Goal: Task Accomplishment & Management: Complete application form

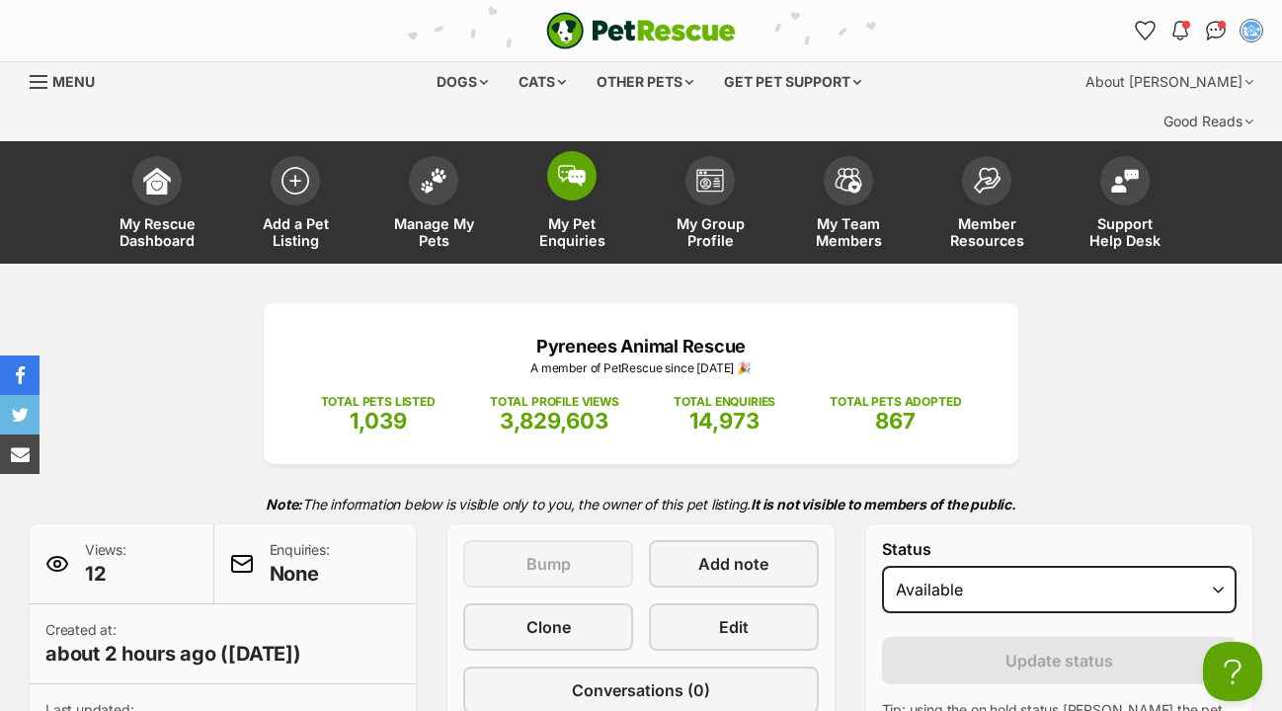
click at [573, 165] on img at bounding box center [572, 176] width 28 height 22
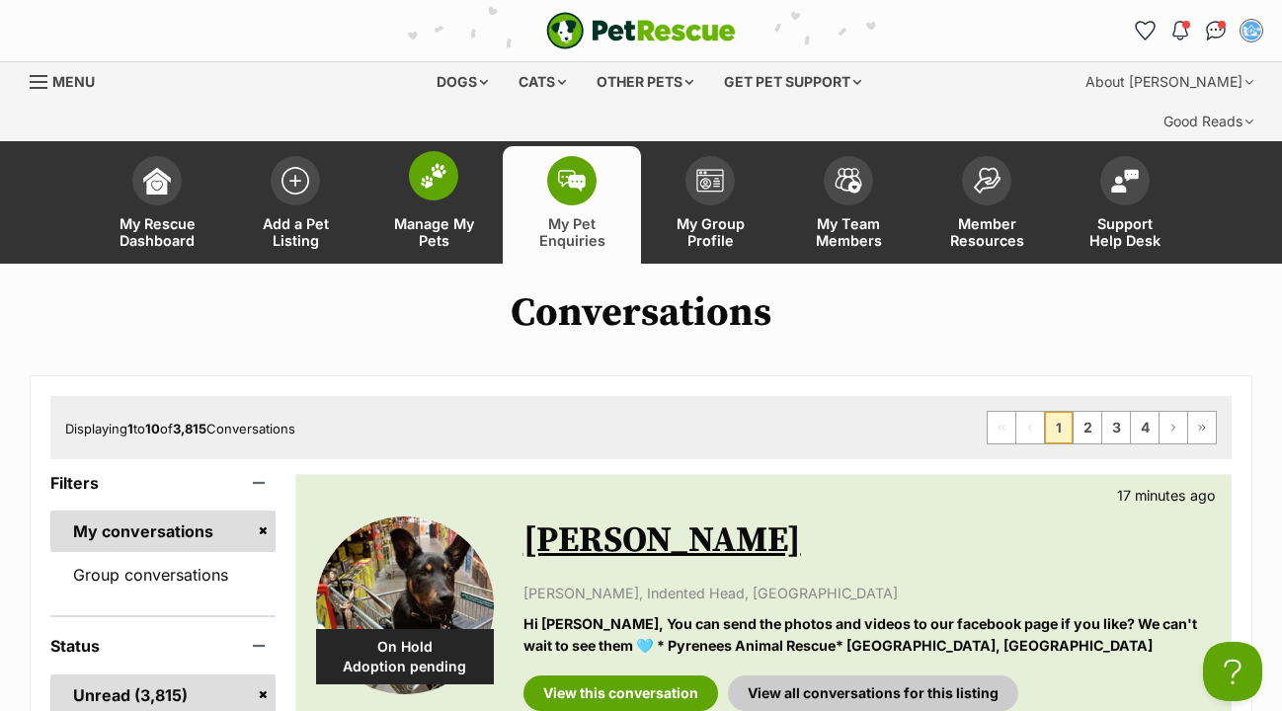
click at [433, 163] on img at bounding box center [434, 176] width 28 height 26
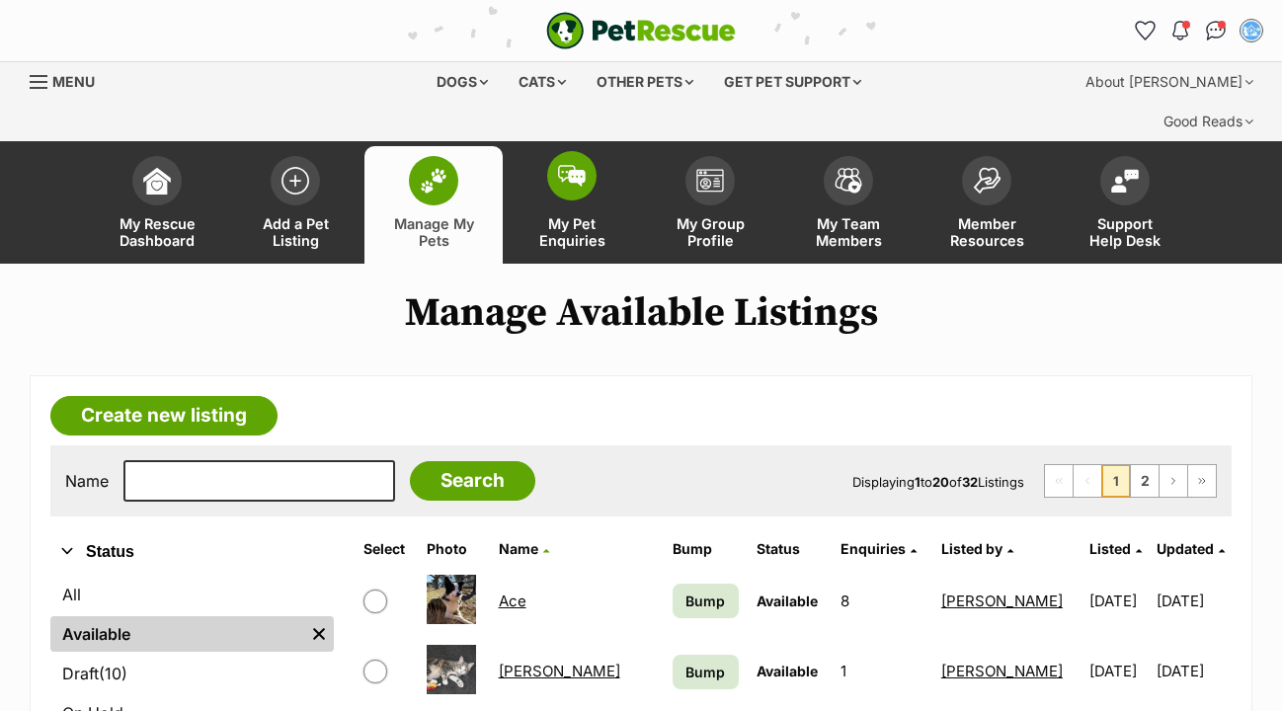
click at [568, 165] on img at bounding box center [572, 176] width 28 height 22
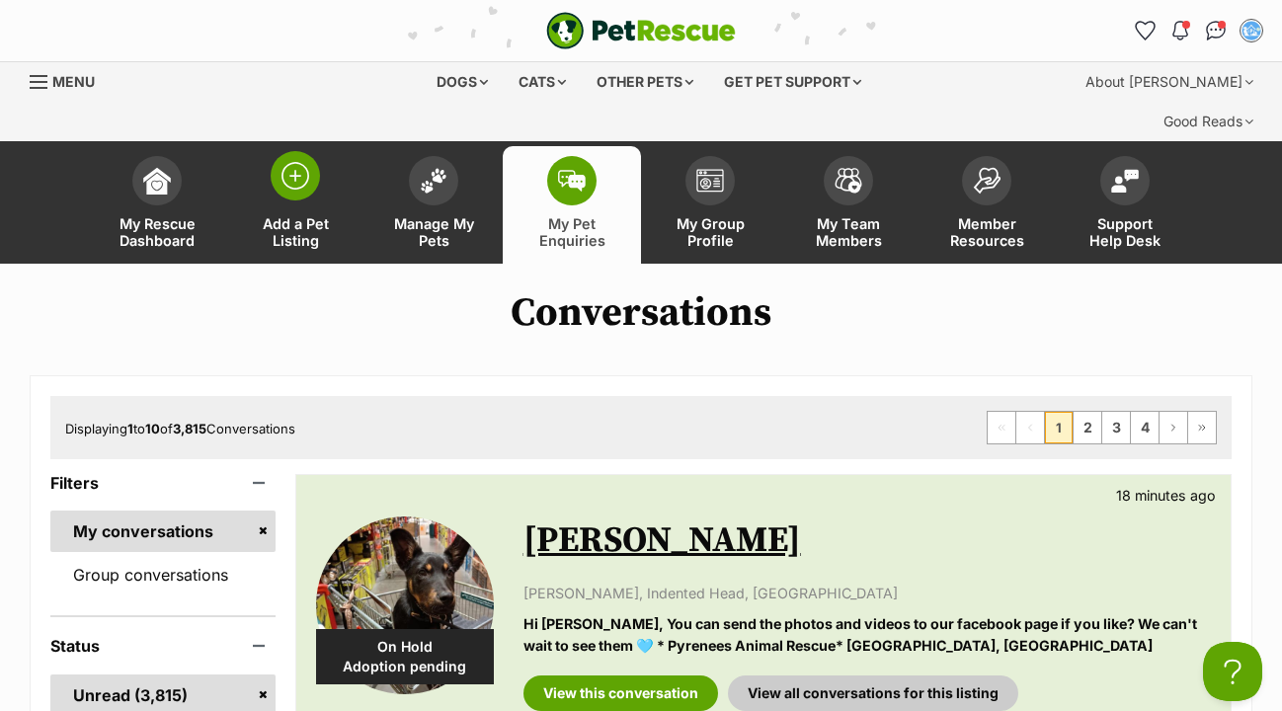
click at [300, 162] on img at bounding box center [296, 176] width 28 height 28
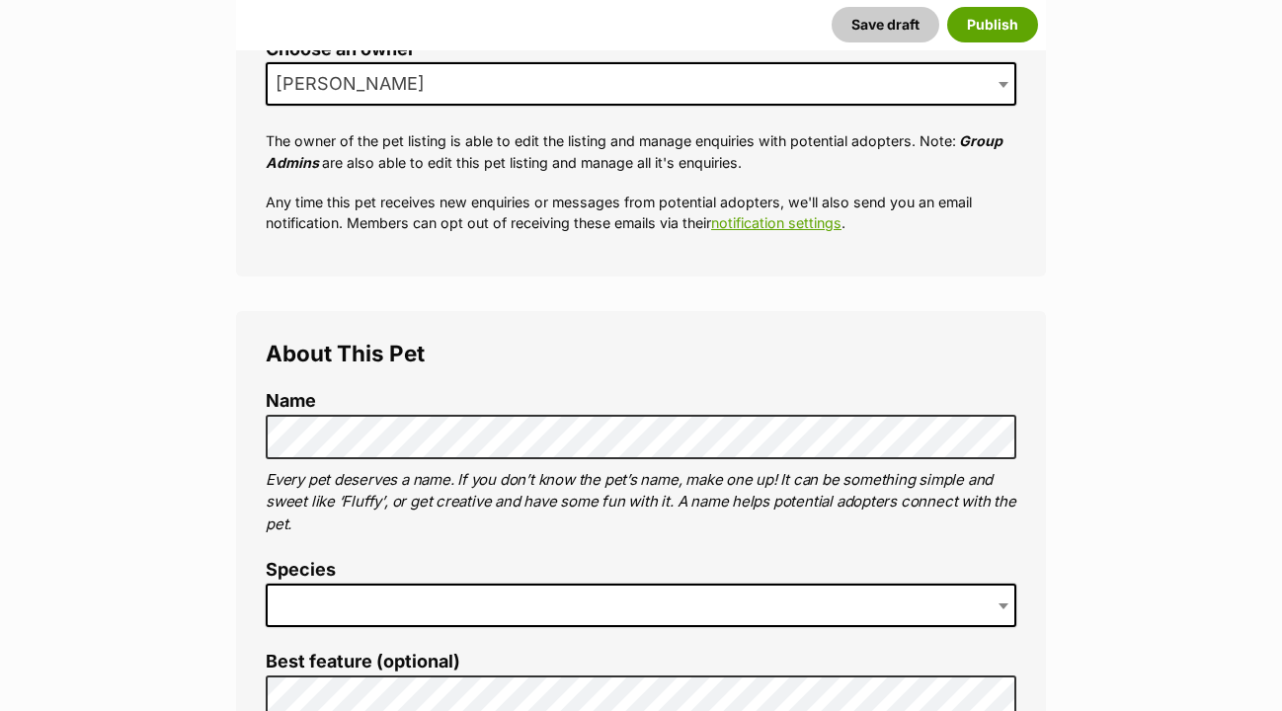
scroll to position [528, 0]
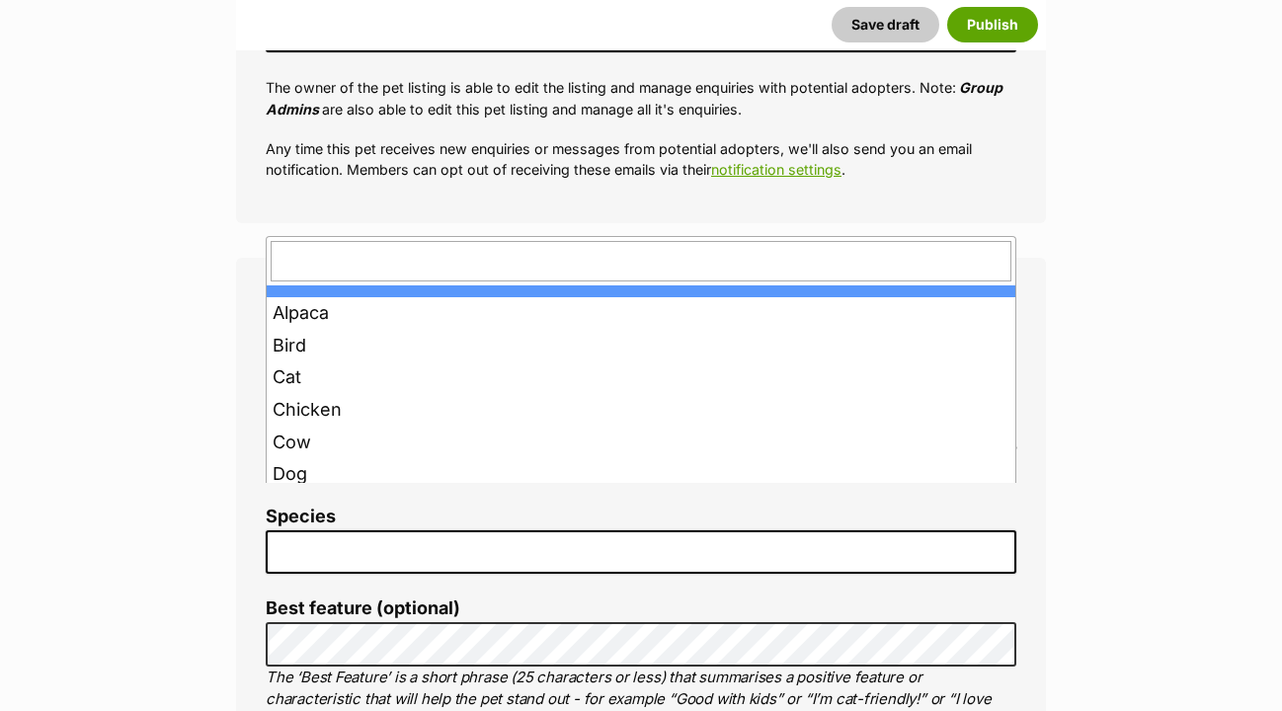
click at [309, 530] on span at bounding box center [641, 551] width 751 height 43
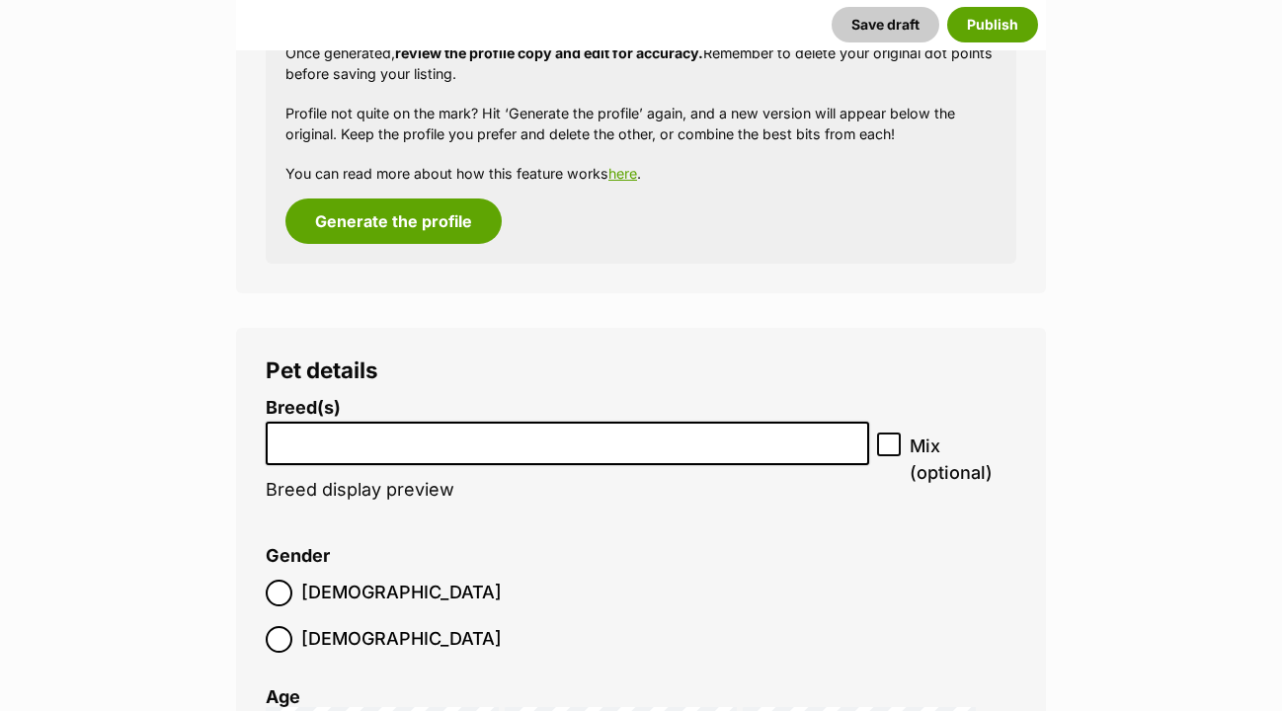
scroll to position [2589, 0]
click at [316, 429] on input "search" at bounding box center [568, 439] width 590 height 21
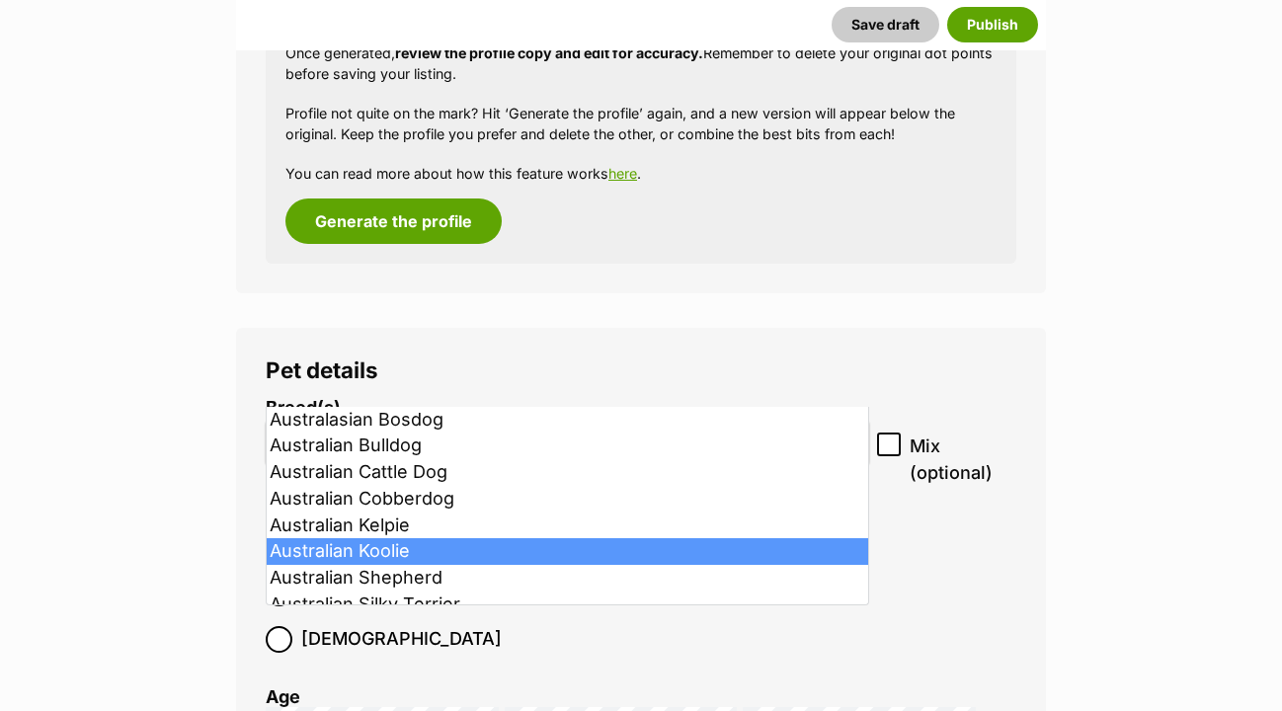
scroll to position [0, 0]
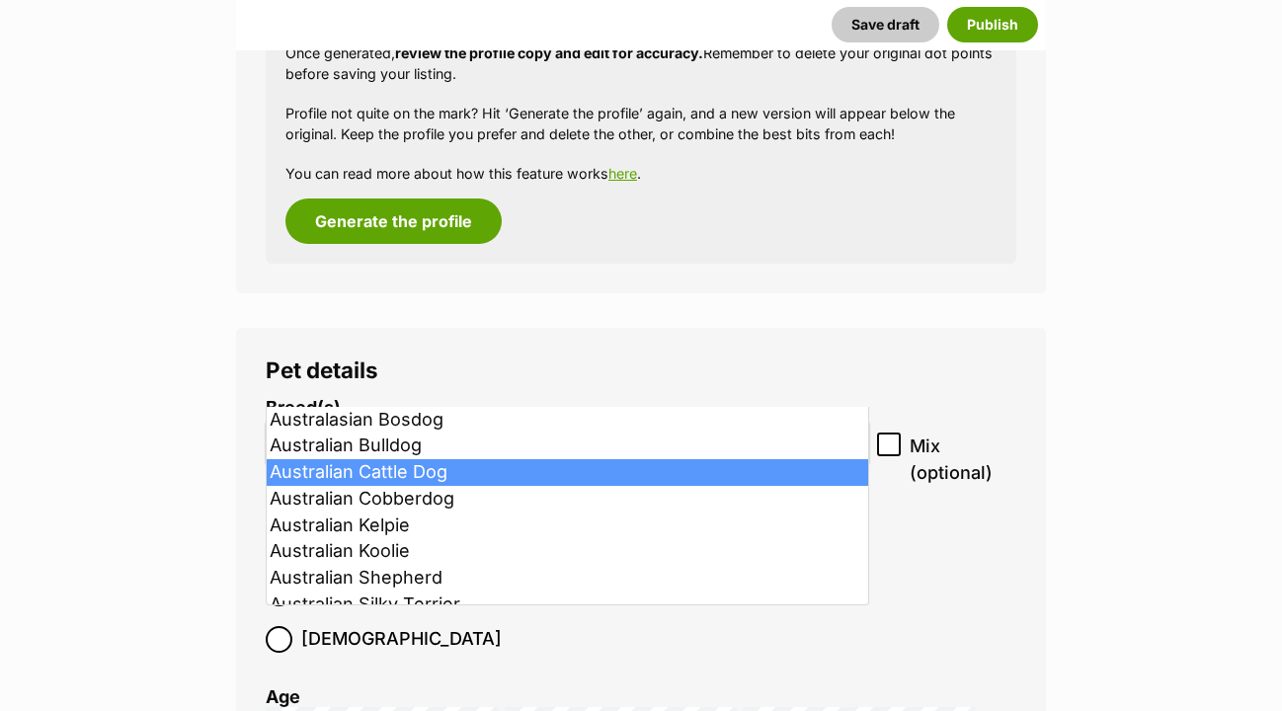
type input "Austr"
select select "15"
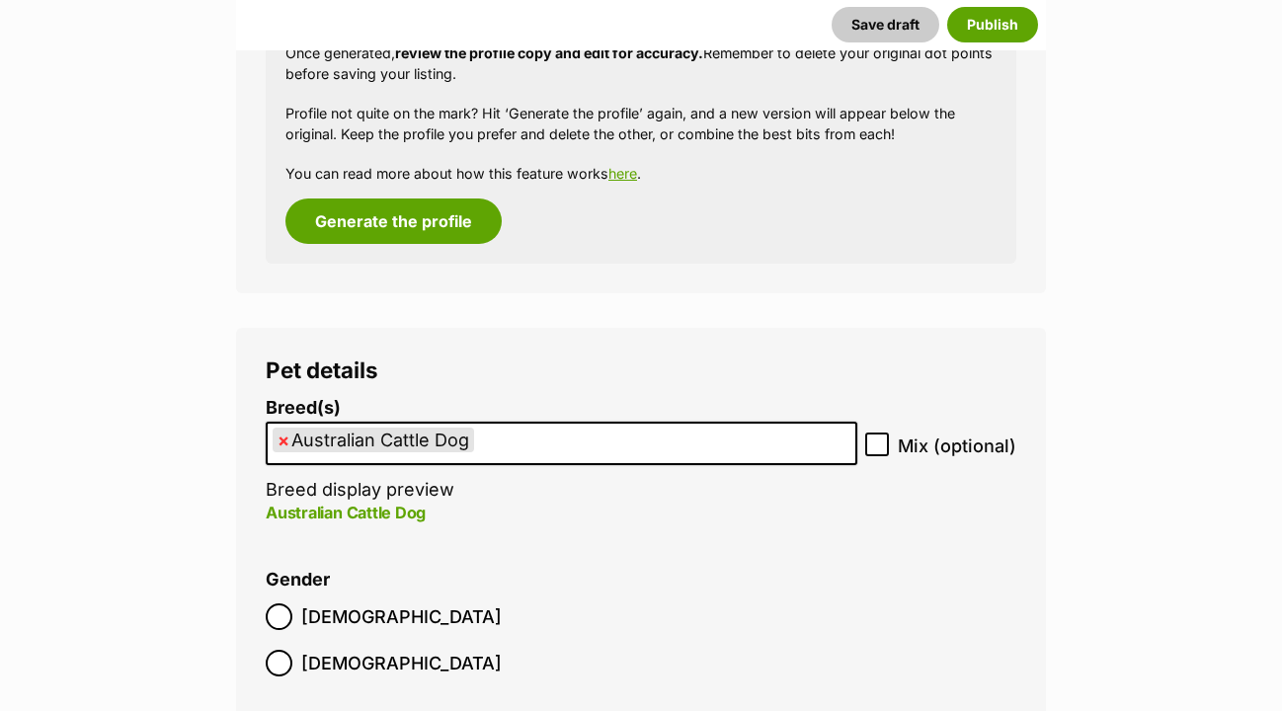
click at [883, 433] on input "Mix (optional)" at bounding box center [877, 445] width 24 height 24
checkbox input "true"
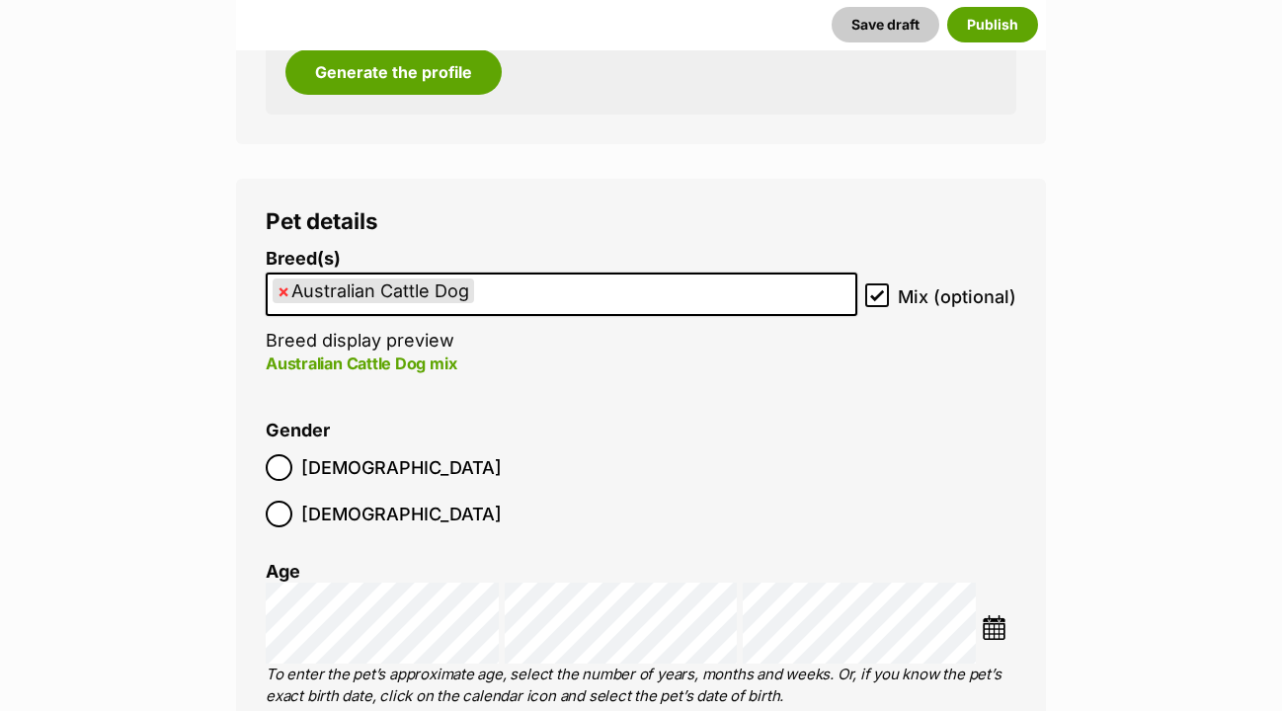
scroll to position [2739, 0]
click at [991, 614] on img at bounding box center [994, 626] width 25 height 25
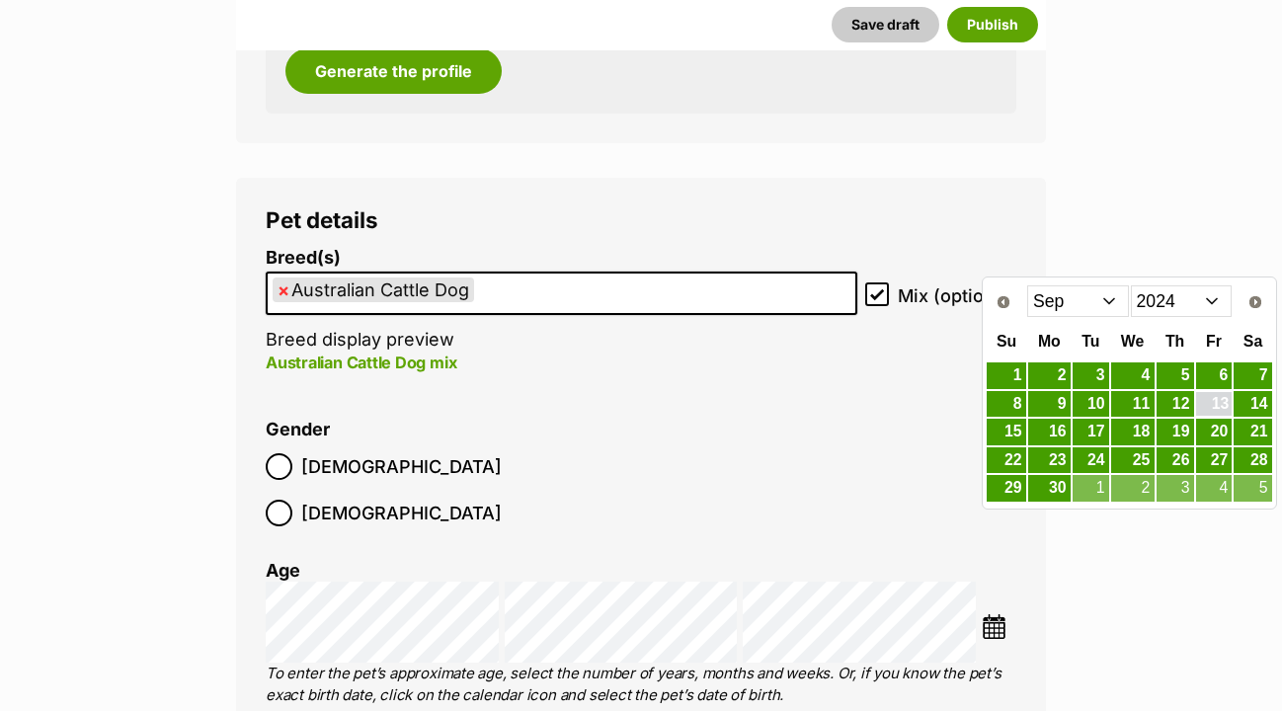
click at [1223, 404] on link "13" at bounding box center [1214, 404] width 37 height 25
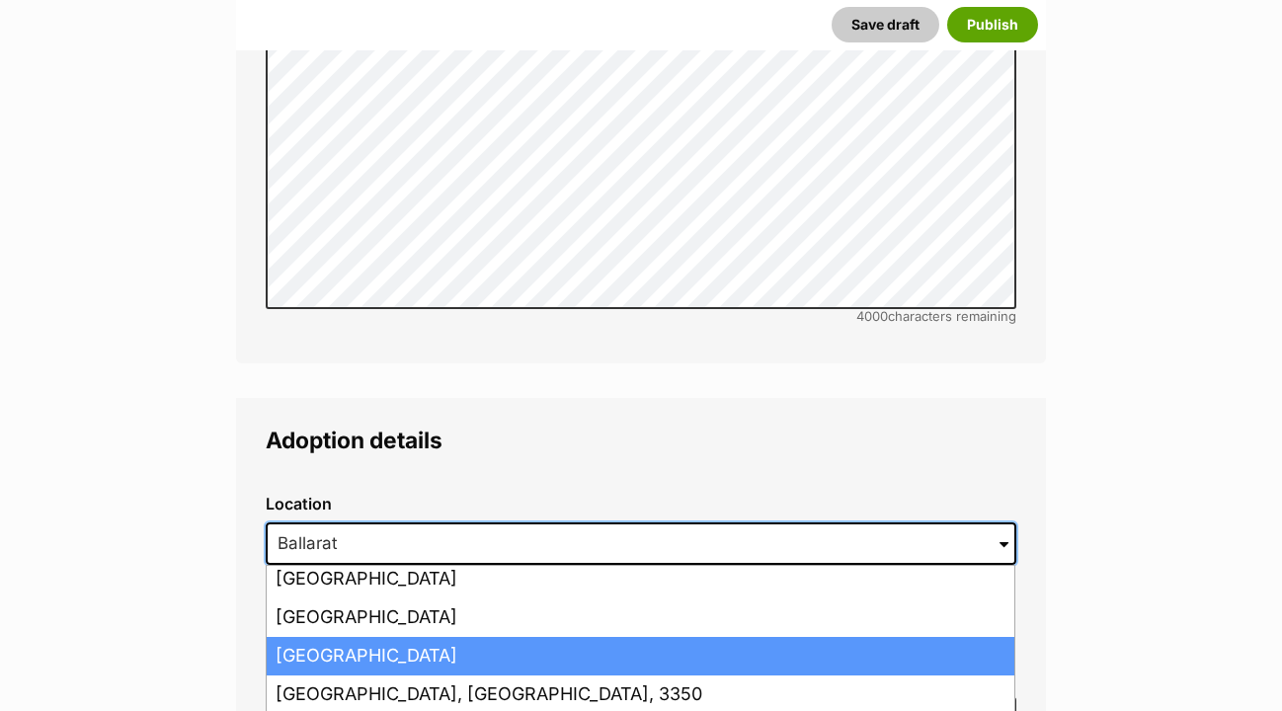
scroll to position [4696, 0]
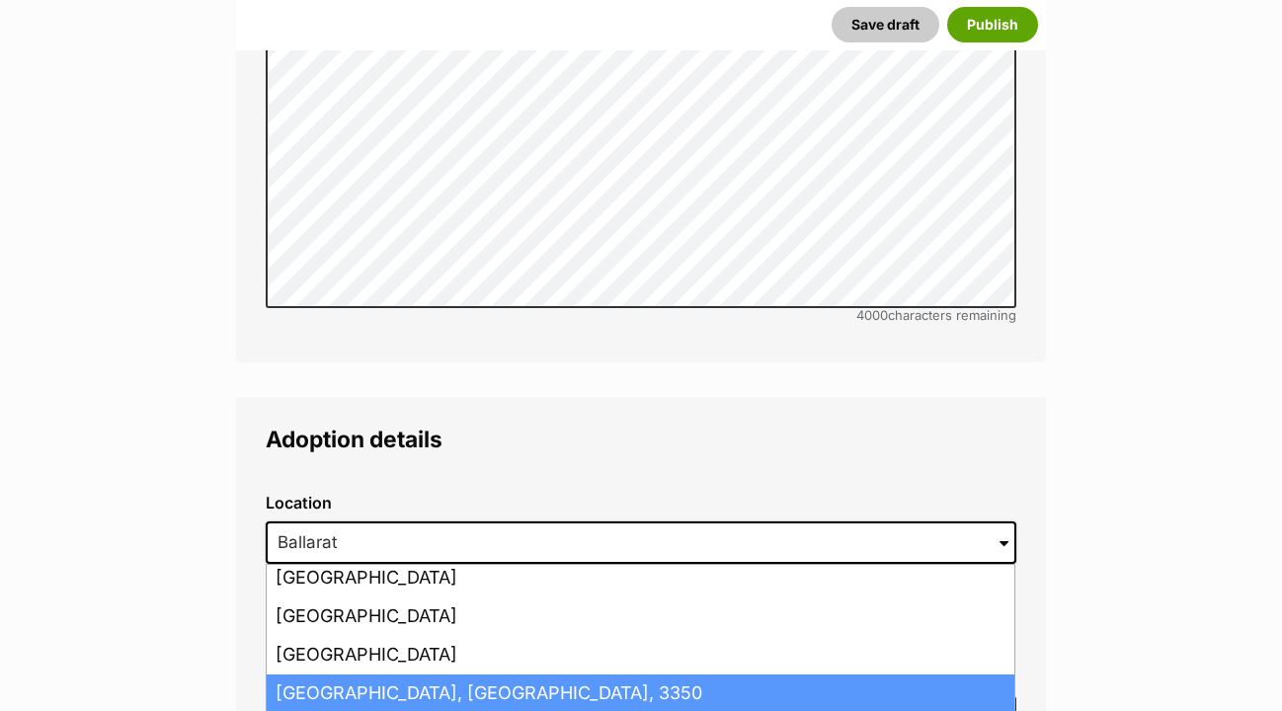
click at [377, 675] on li "Ballarat, Victoria, 3350" at bounding box center [641, 694] width 748 height 39
type input "Ballarat, Victoria, 3350"
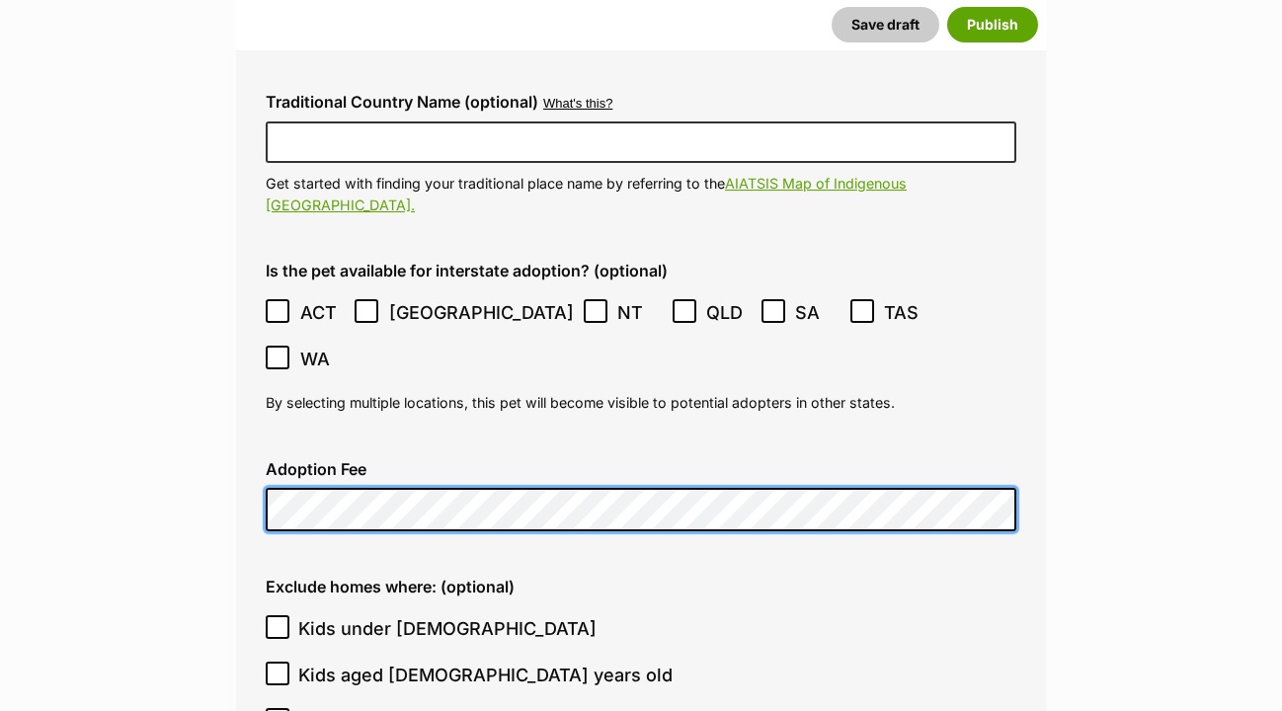
scroll to position [5280, 0]
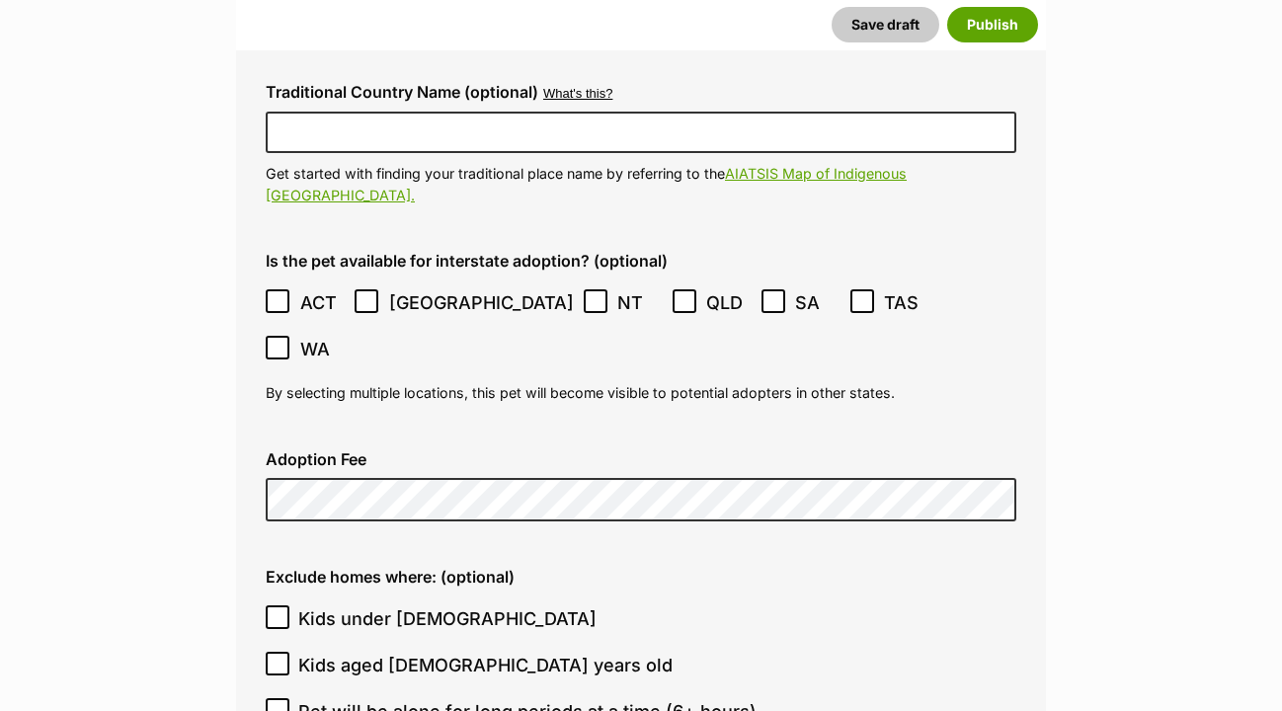
click at [278, 613] on icon at bounding box center [278, 617] width 12 height 9
click at [278, 605] on input "Kids under 5 years old" at bounding box center [278, 617] width 24 height 24
checkbox input "true"
click at [282, 660] on icon at bounding box center [278, 664] width 12 height 9
click at [282, 652] on input "Kids aged 6-12 years old" at bounding box center [278, 664] width 24 height 24
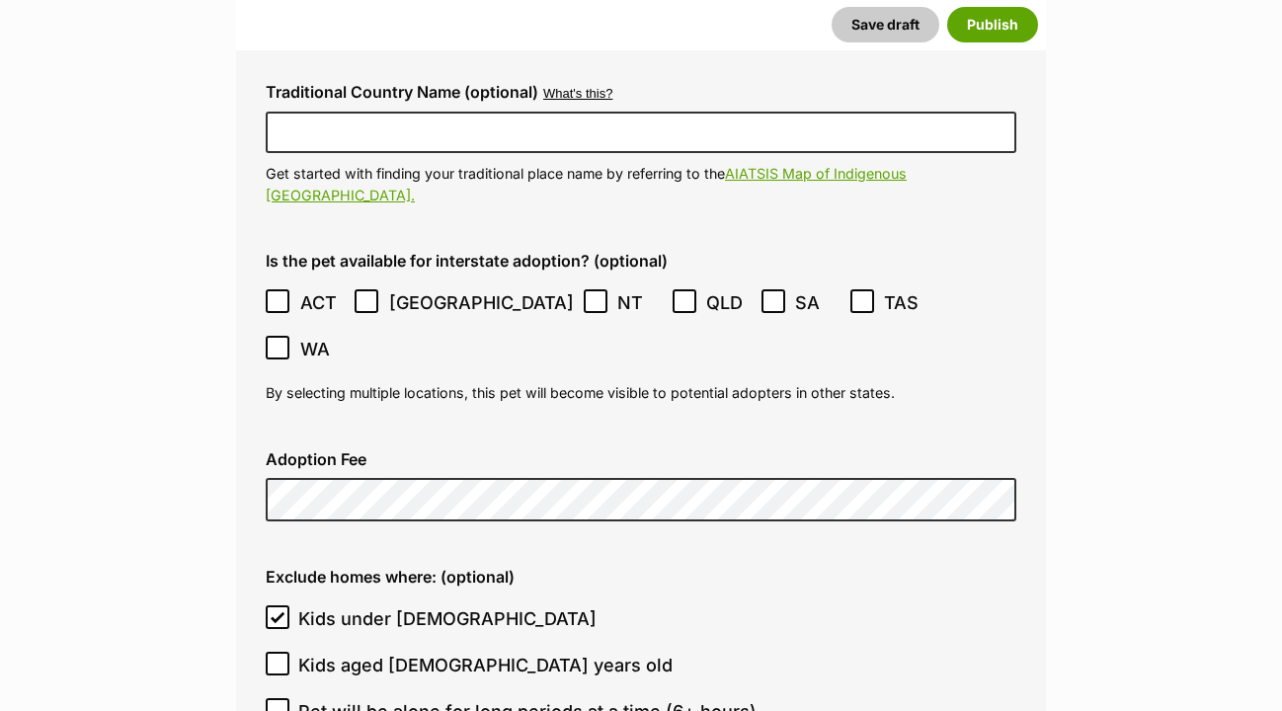
checkbox input "true"
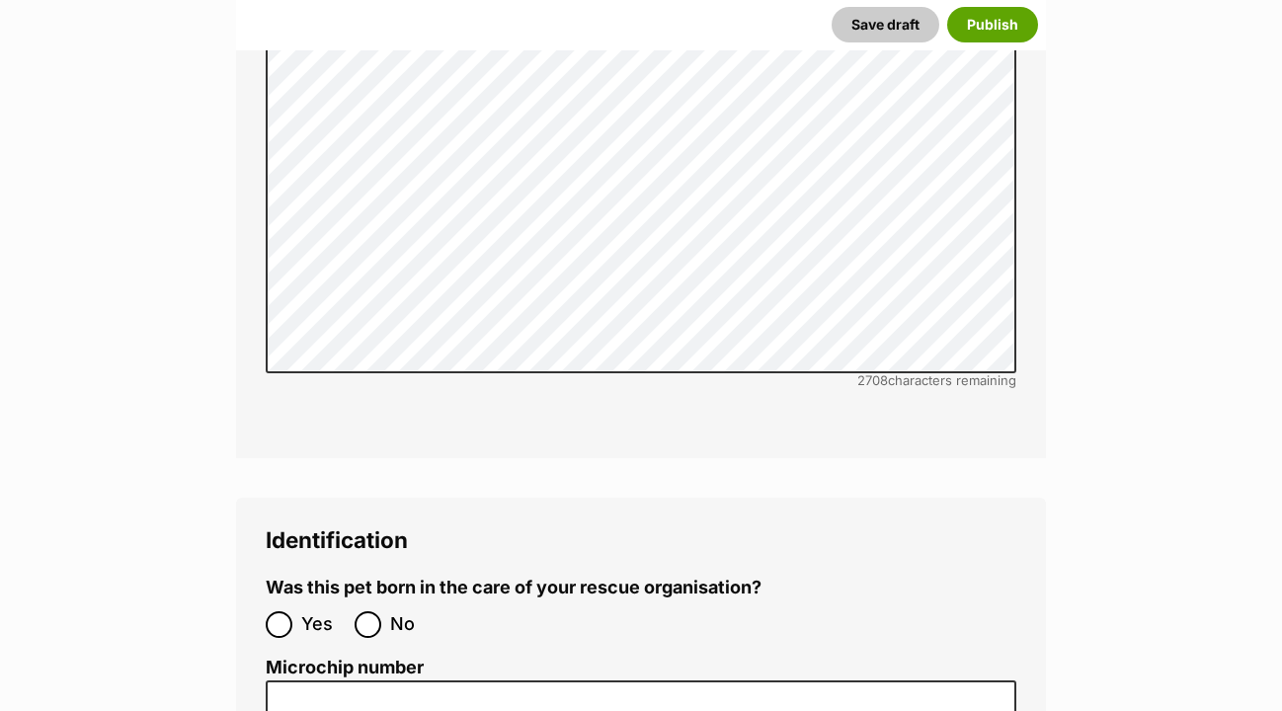
scroll to position [6462, 0]
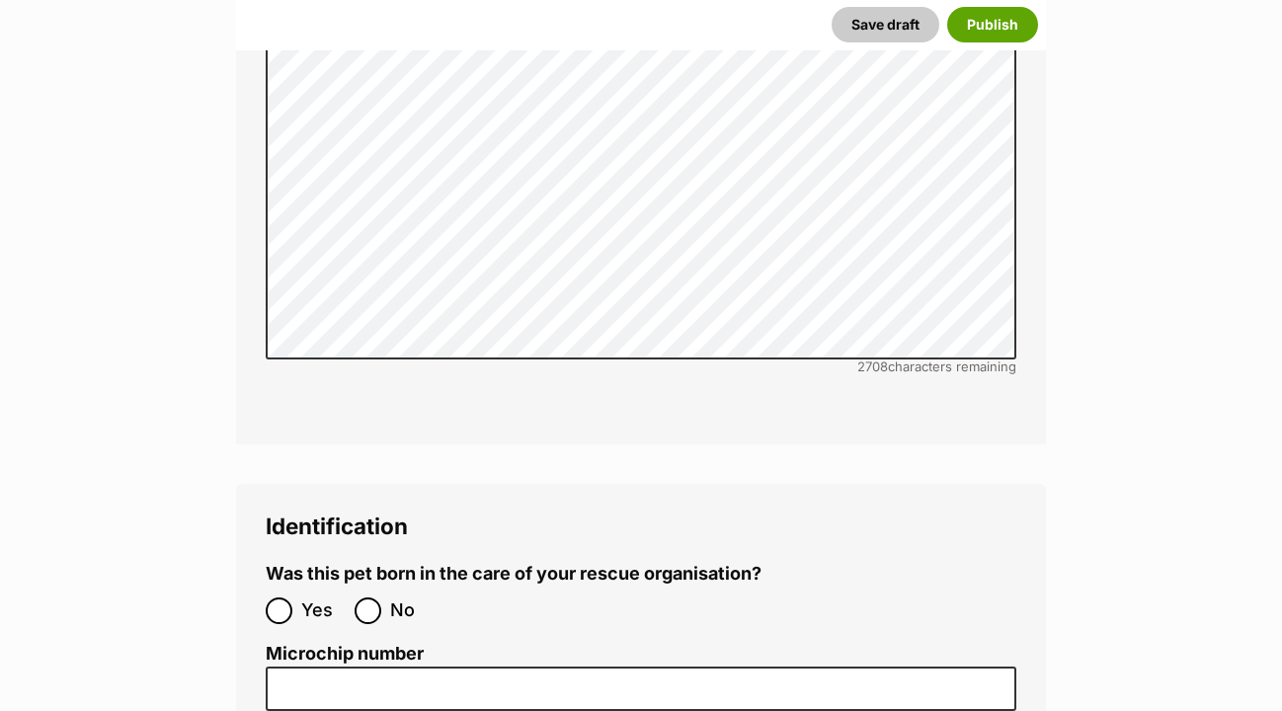
click at [366, 598] on input "No" at bounding box center [368, 611] width 27 height 27
radio input "true"
click at [300, 667] on input "Microchip number" at bounding box center [641, 689] width 751 height 44
paste input "953010007940355"
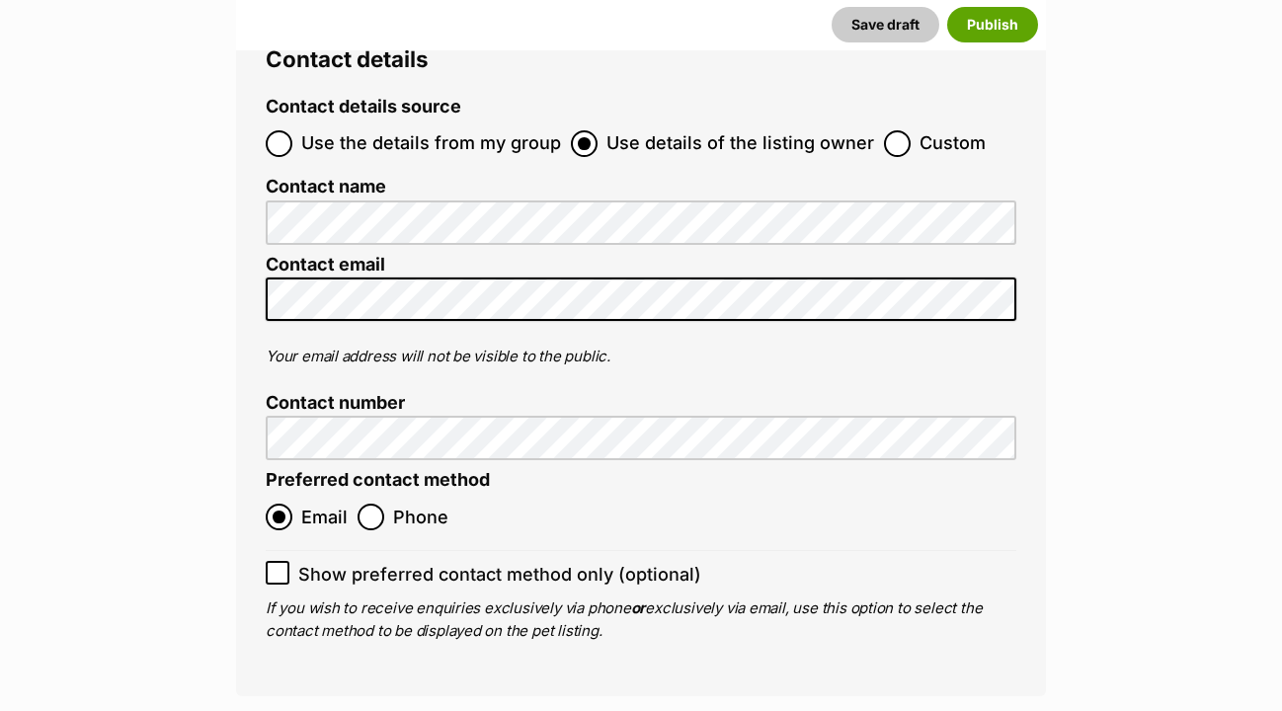
scroll to position [7948, 0]
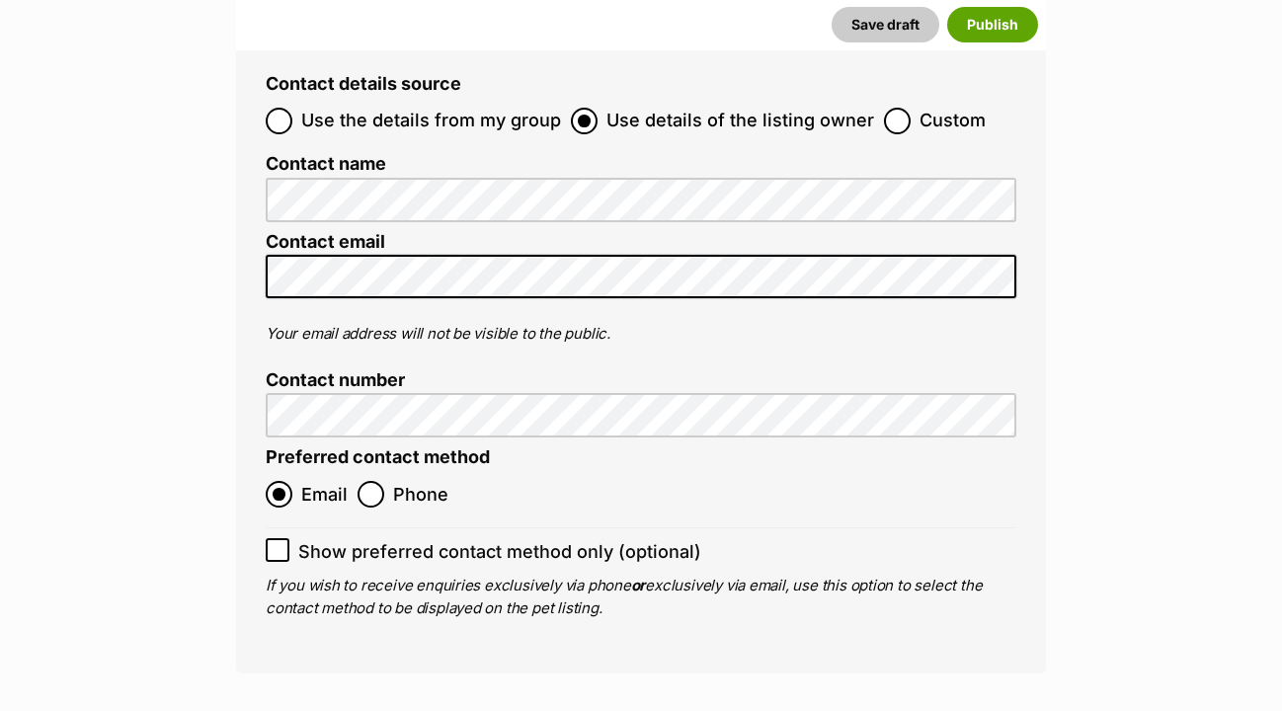
type input "953010007940355"
click at [278, 543] on icon at bounding box center [278, 550] width 14 height 14
click at [278, 538] on input "Show preferred contact method only (optional)" at bounding box center [278, 550] width 24 height 24
checkbox input "true"
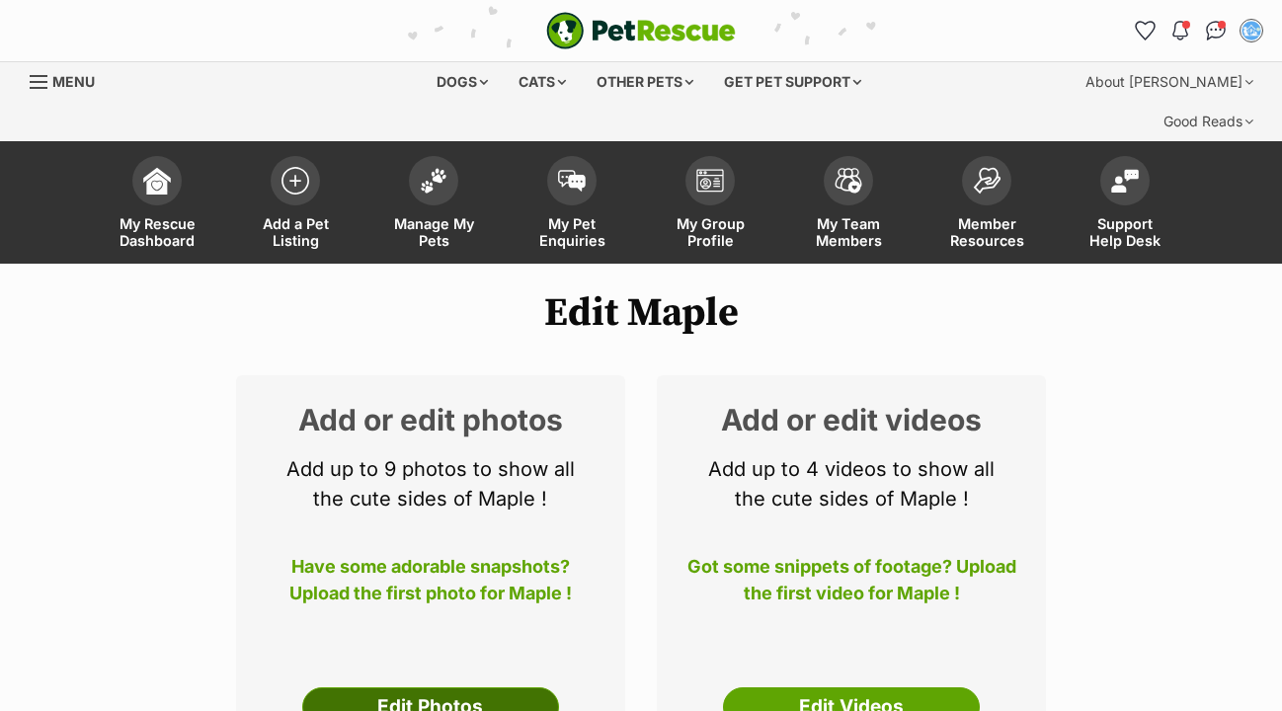
click at [541, 687] on link "Edit Photos" at bounding box center [430, 707] width 257 height 40
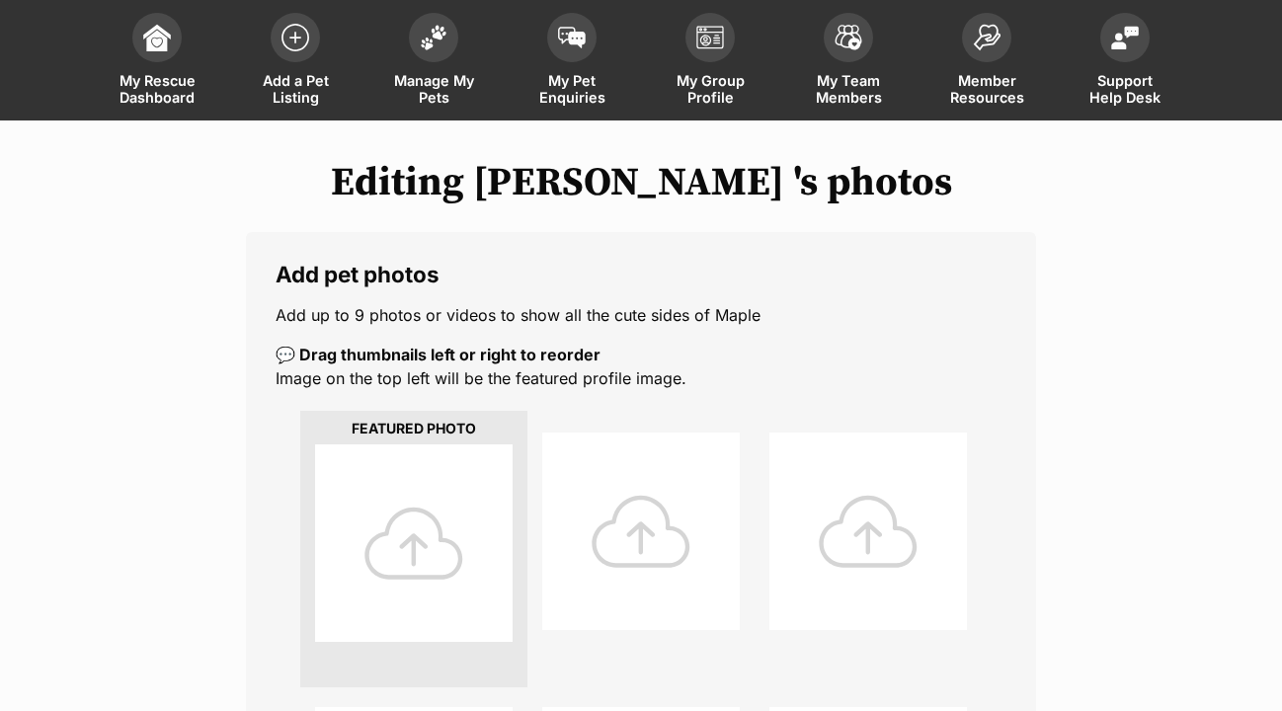
scroll to position [165, 0]
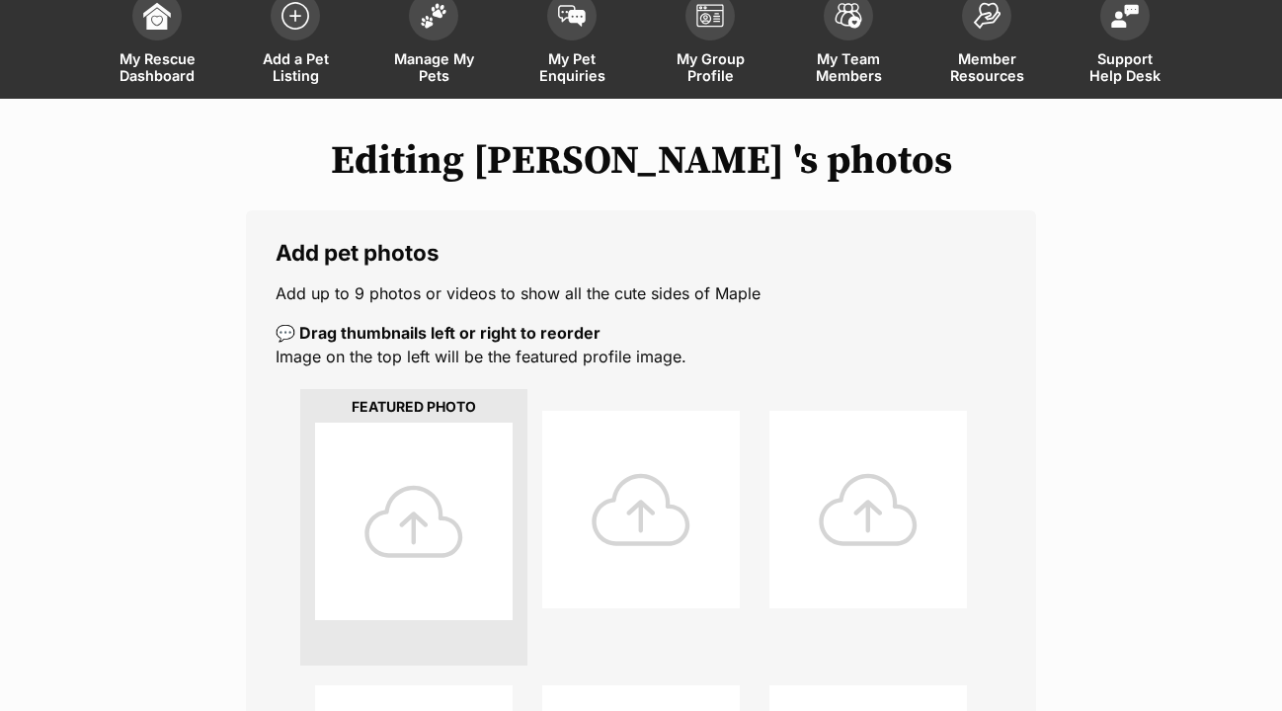
click at [417, 512] on div at bounding box center [414, 522] width 198 height 198
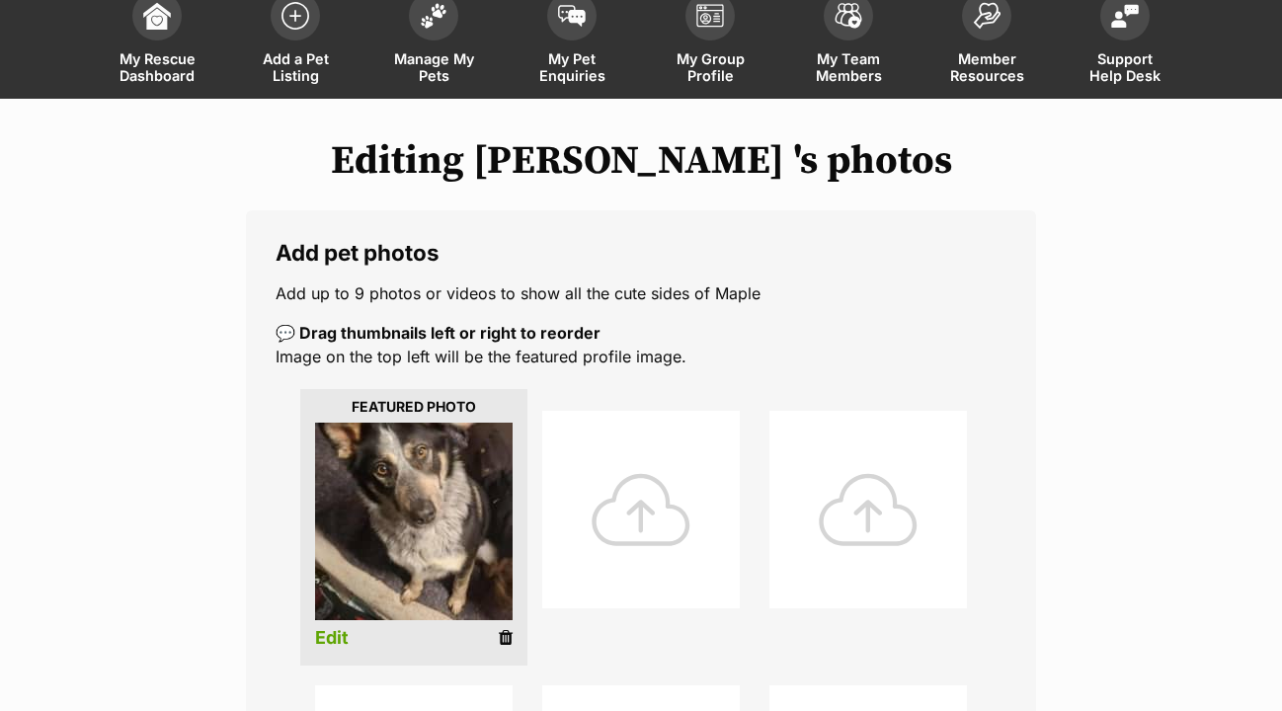
click at [666, 473] on div at bounding box center [641, 510] width 198 height 198
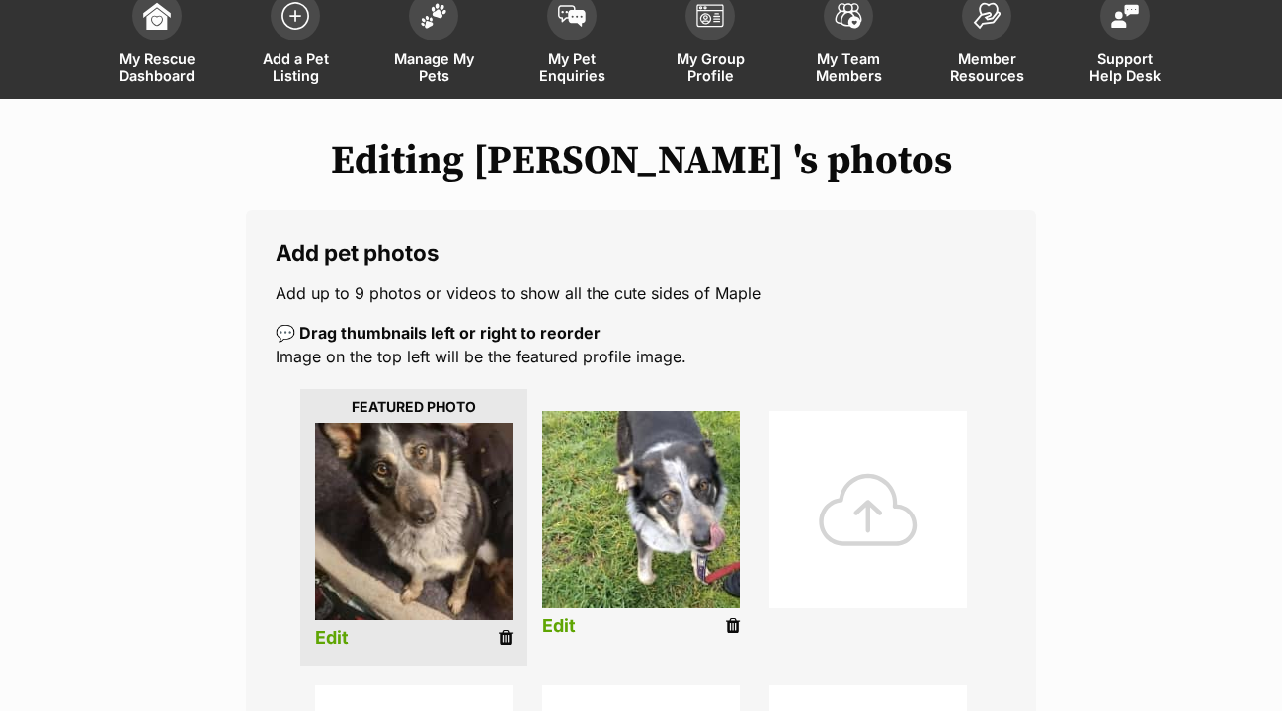
click at [820, 462] on div at bounding box center [868, 510] width 198 height 198
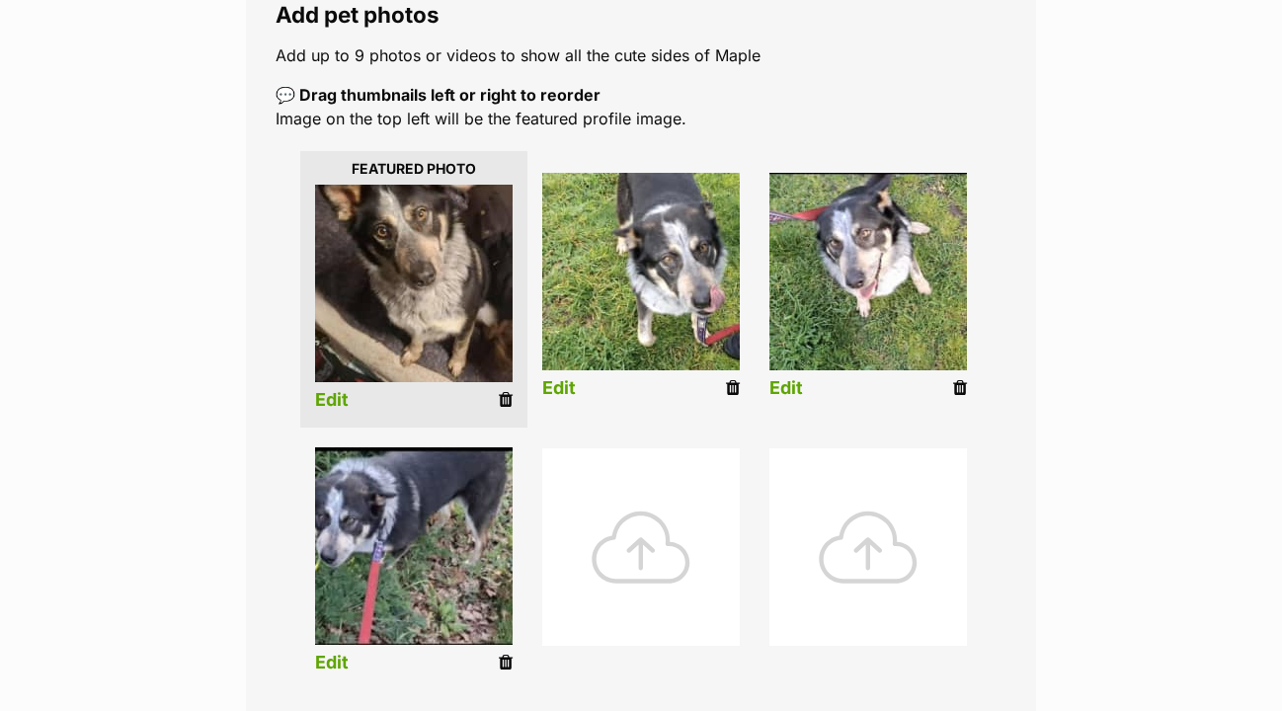
scroll to position [445, 0]
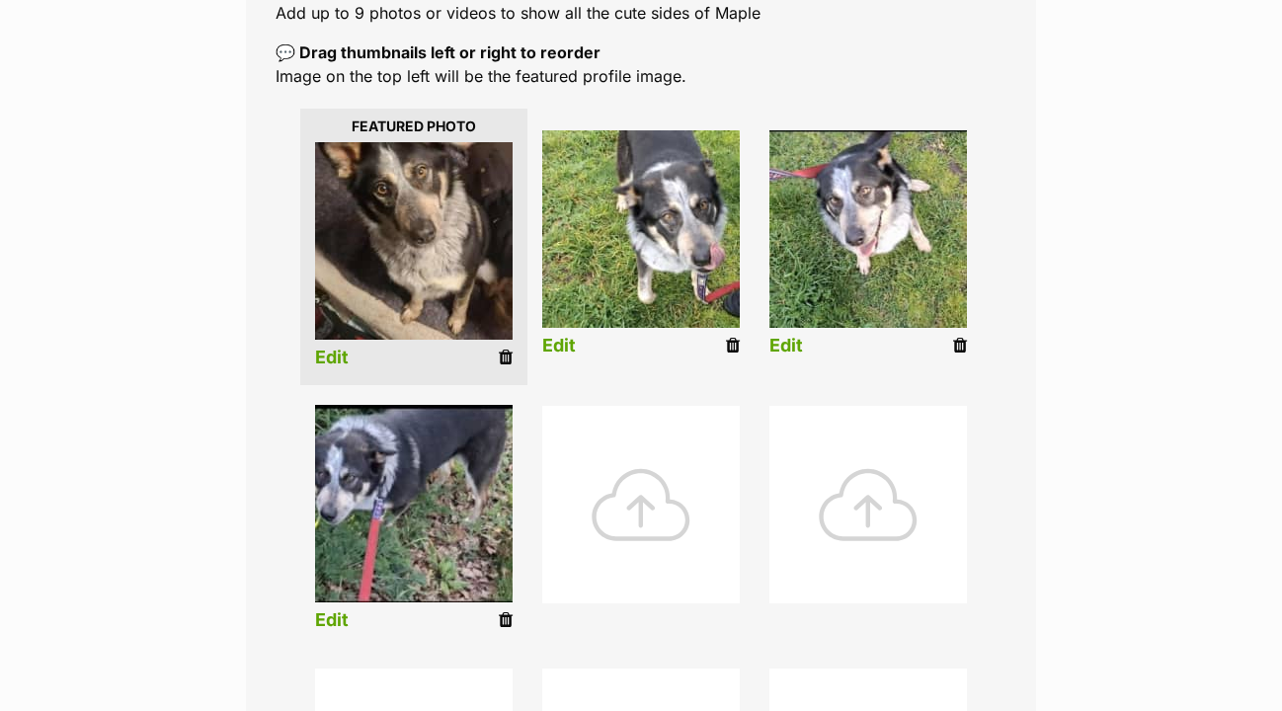
click at [645, 498] on div at bounding box center [641, 505] width 198 height 198
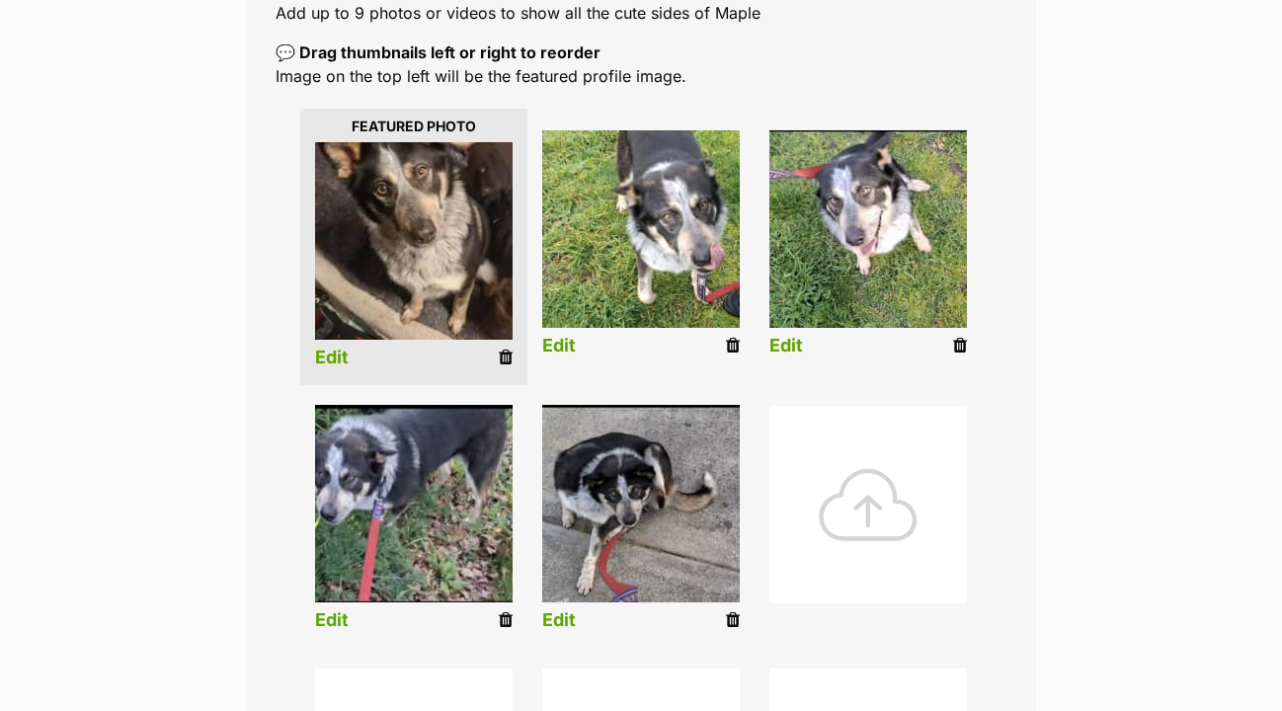
click at [852, 492] on div at bounding box center [868, 505] width 198 height 198
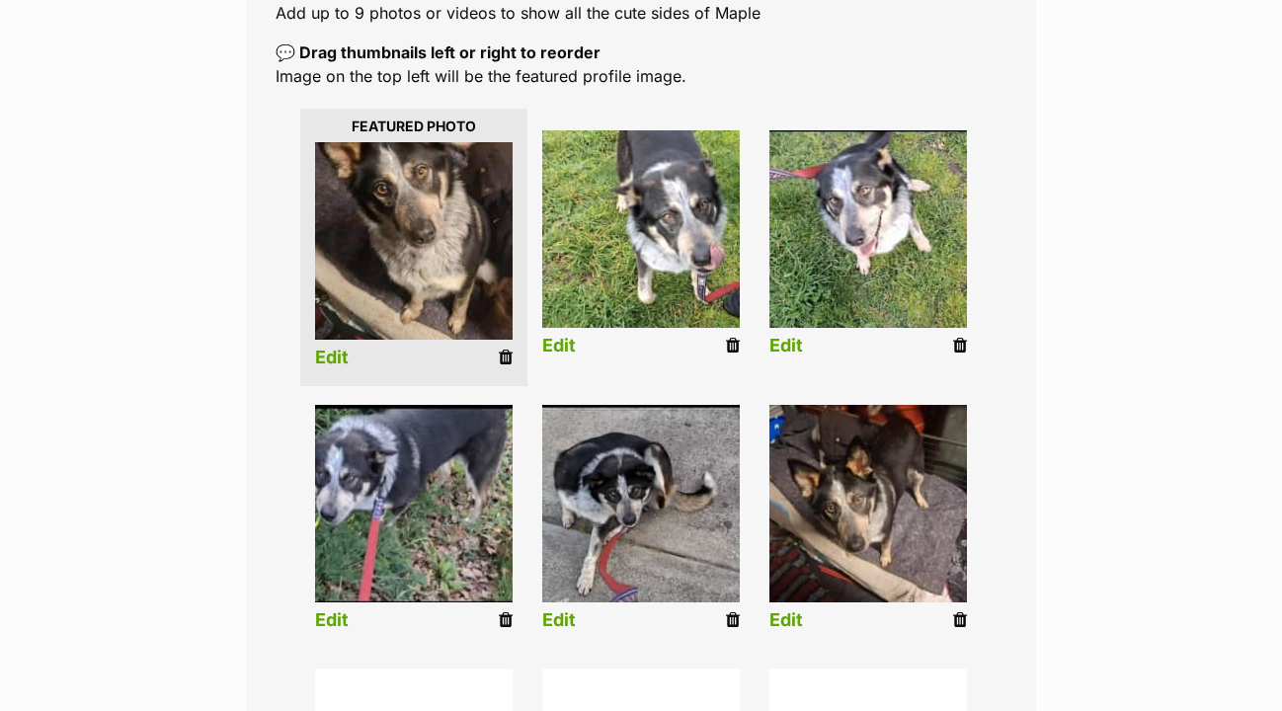
click at [337, 348] on link "Edit" at bounding box center [332, 358] width 34 height 21
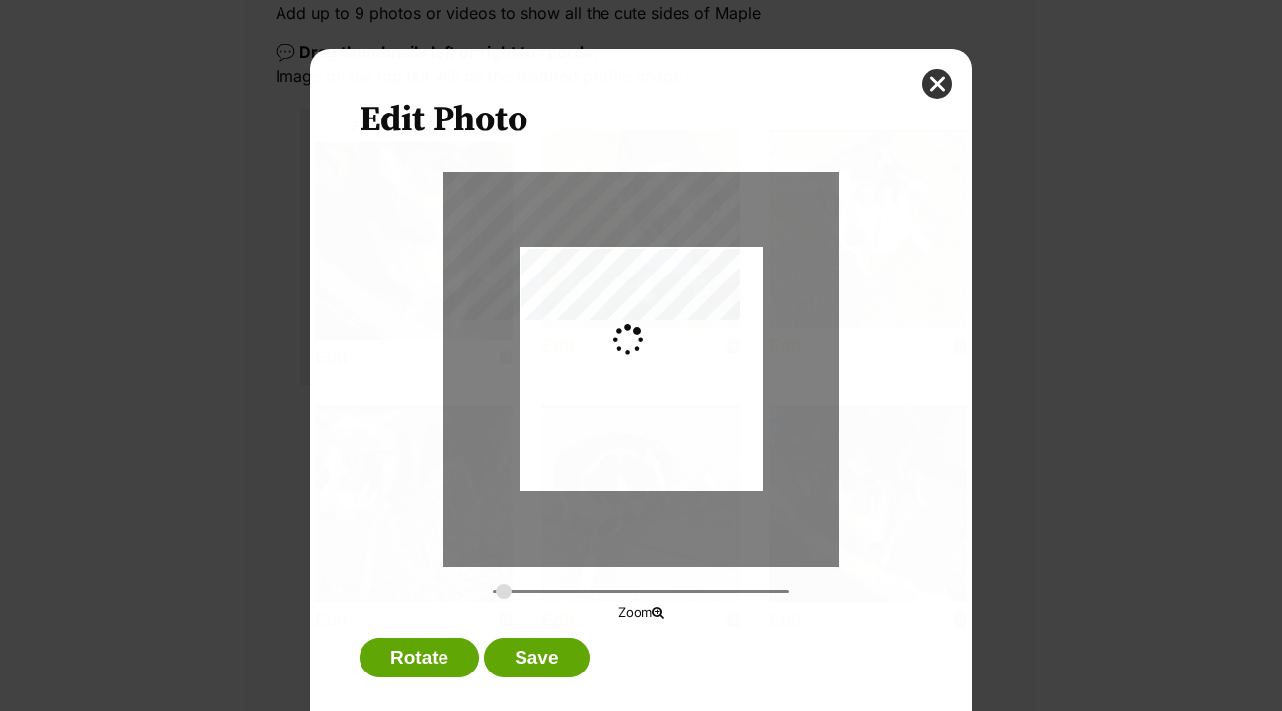
scroll to position [0, 0]
type input "0.2744"
drag, startPoint x: 623, startPoint y: 371, endPoint x: 633, endPoint y: 402, distance: 32.2
click at [633, 402] on div "Dialog Window - Close (Press escape to close)" at bounding box center [642, 398] width 244 height 309
click at [631, 396] on div "Dialog Window - Close (Press escape to close)" at bounding box center [642, 397] width 244 height 309
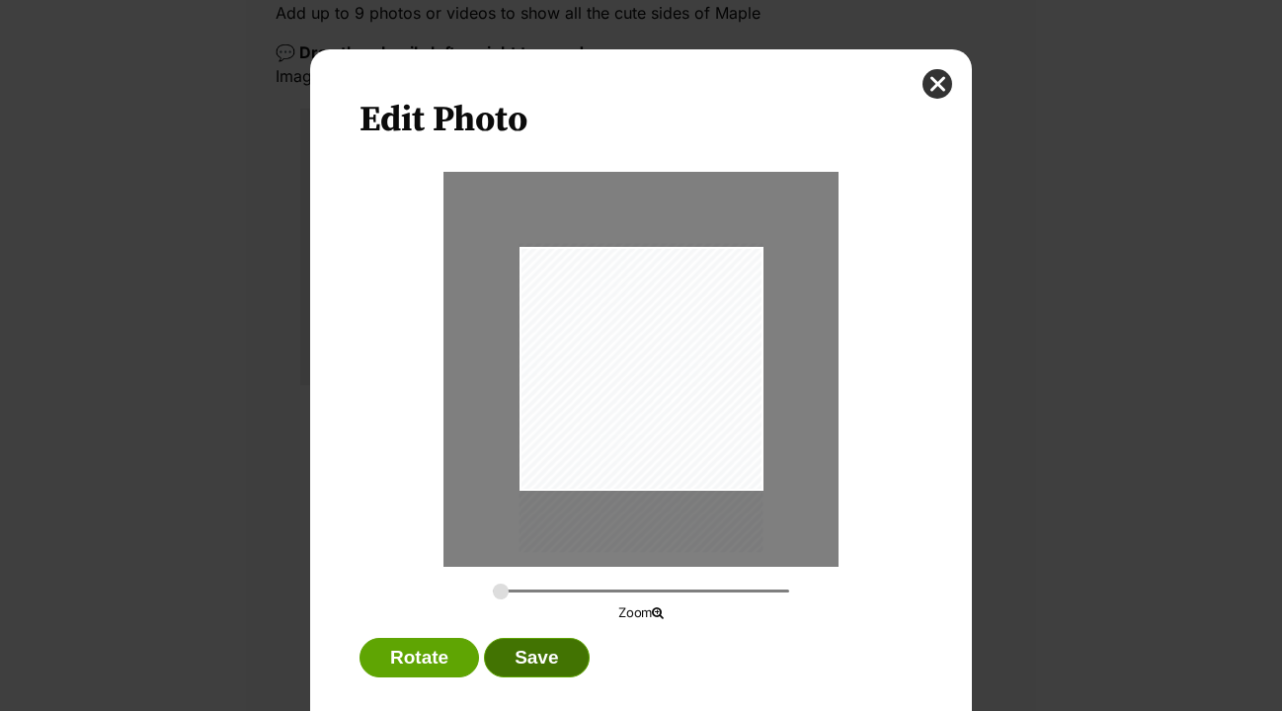
click at [558, 656] on button "Save" at bounding box center [536, 658] width 105 height 40
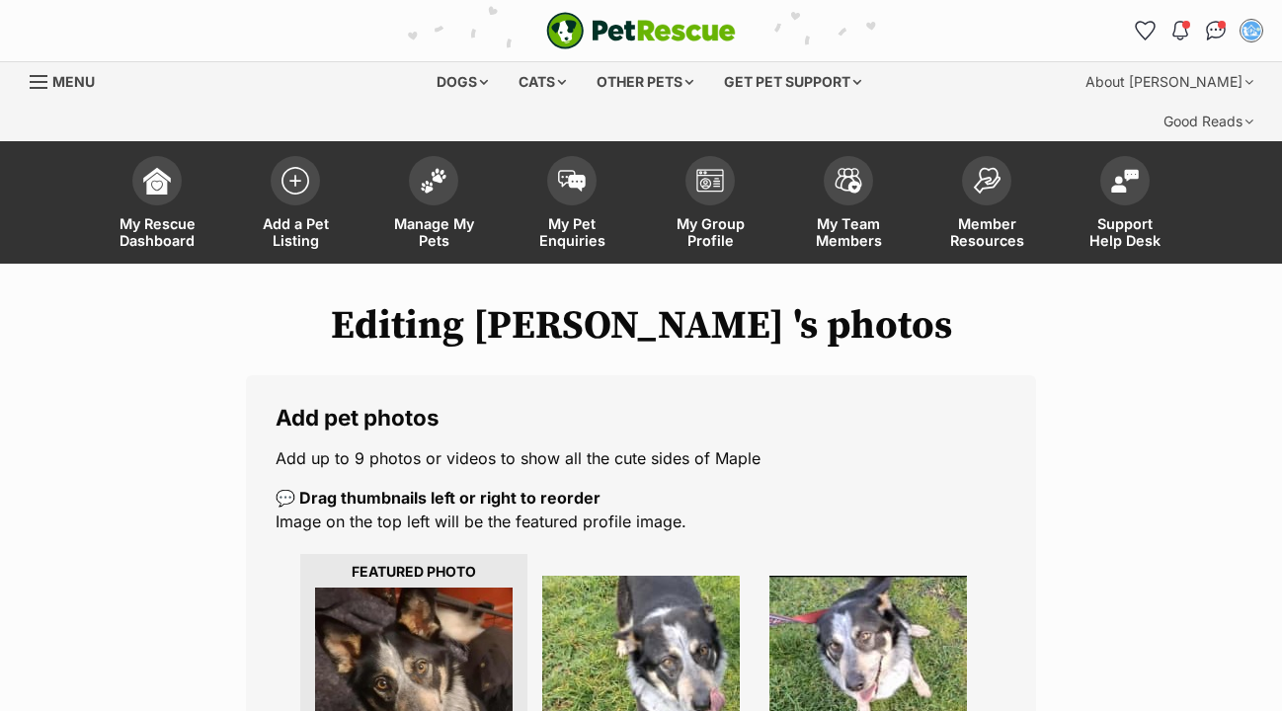
scroll to position [445, 0]
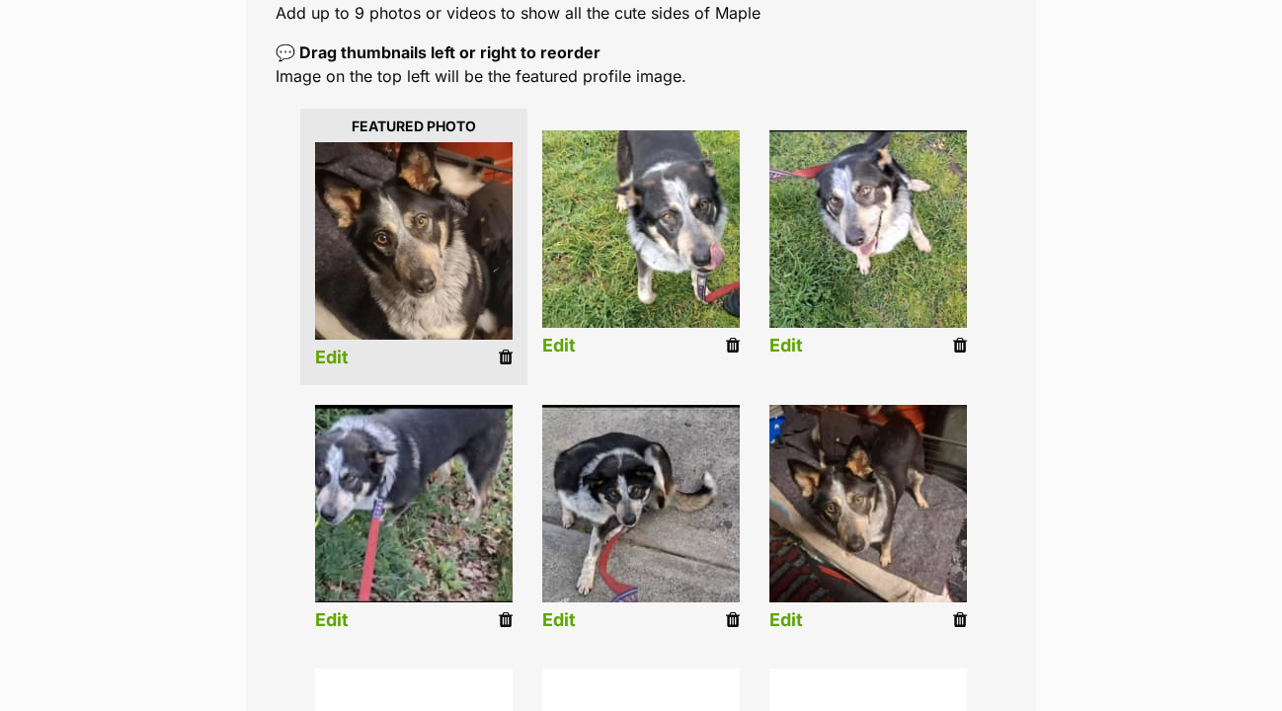
click at [564, 336] on link "Edit" at bounding box center [559, 346] width 34 height 21
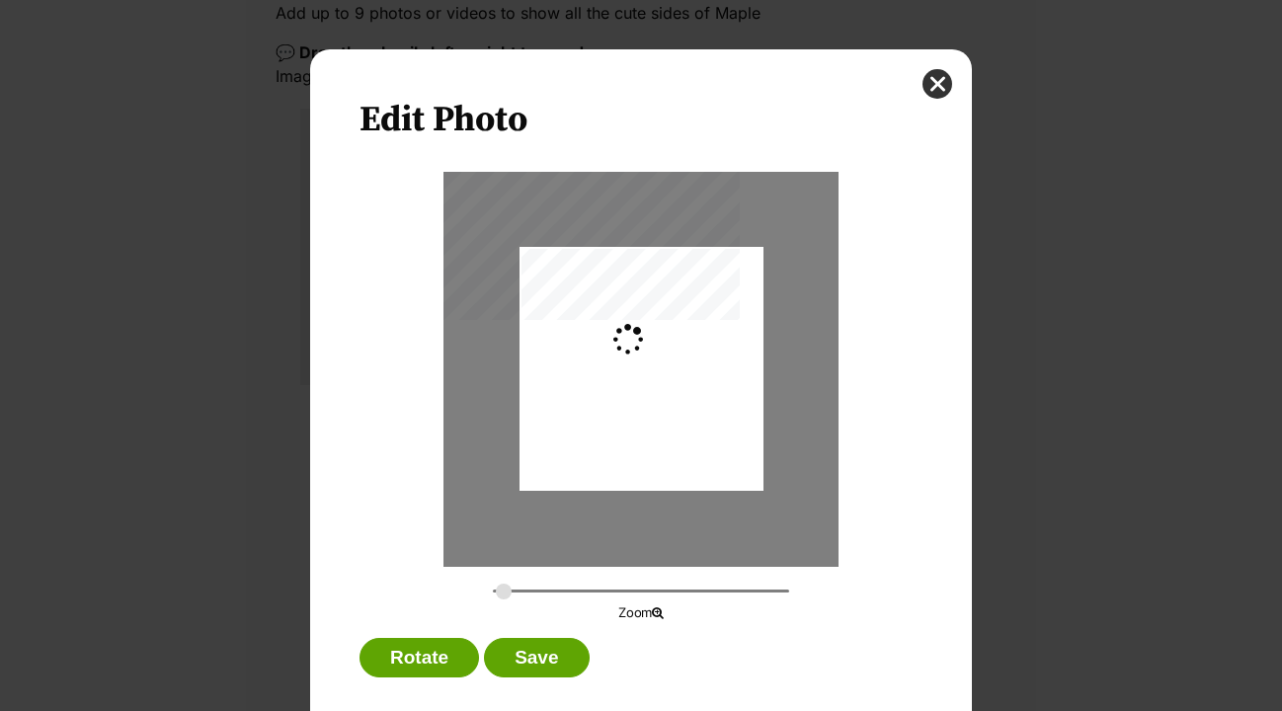
scroll to position [0, 0]
type input "0.2744"
drag, startPoint x: 694, startPoint y: 331, endPoint x: 640, endPoint y: 356, distance: 59.7
click at [640, 356] on div "Dialog Window - Close (Press escape to close)" at bounding box center [642, 394] width 244 height 370
click at [542, 666] on button "Save" at bounding box center [536, 658] width 105 height 40
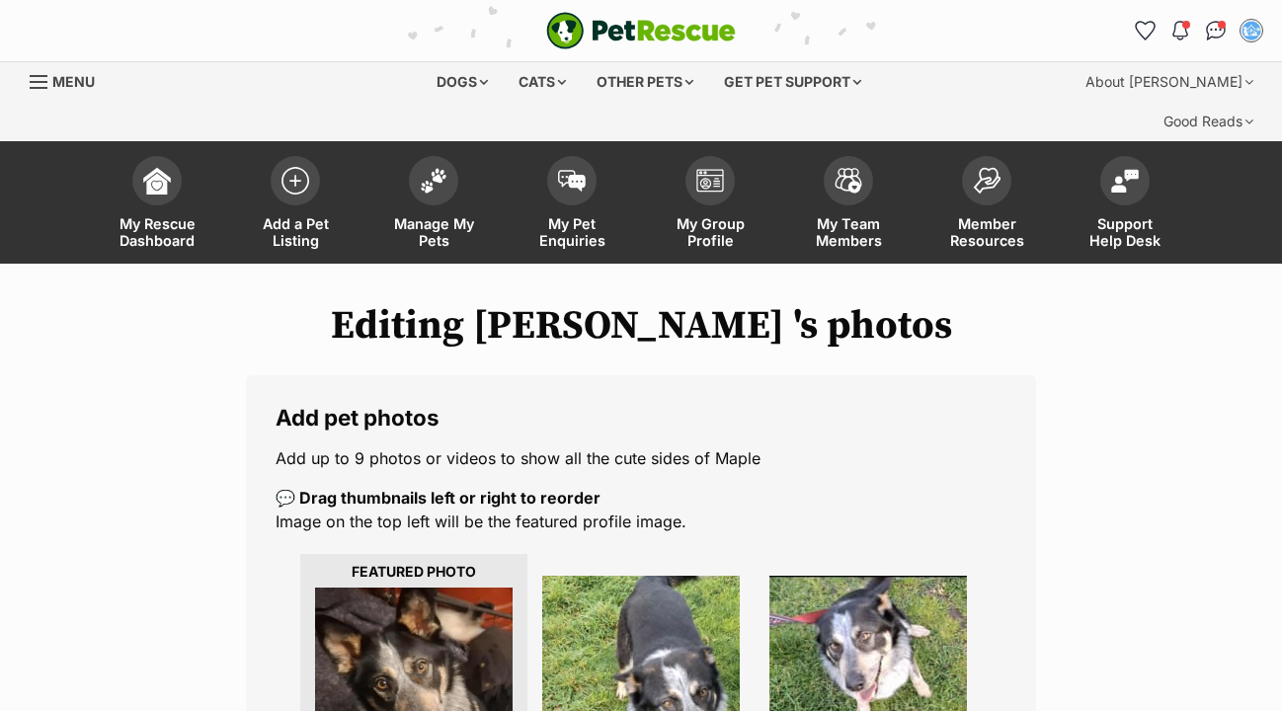
scroll to position [445, 0]
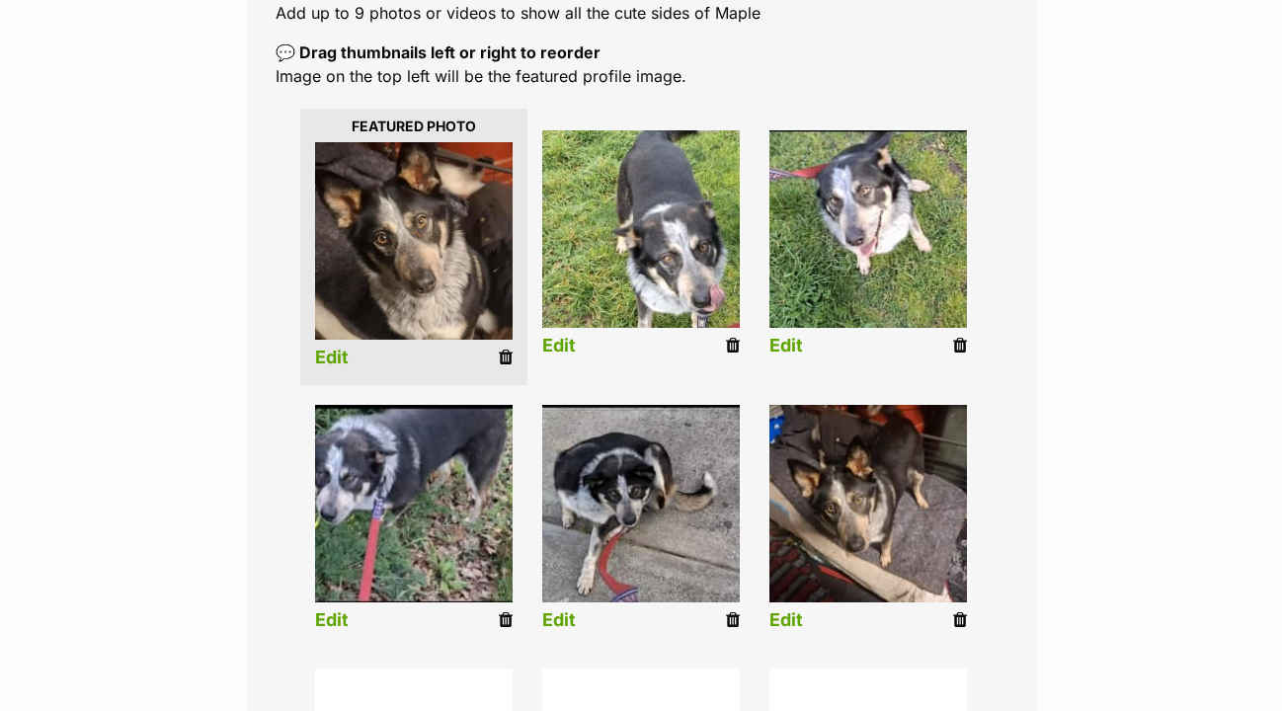
click at [788, 336] on link "Edit" at bounding box center [786, 346] width 34 height 21
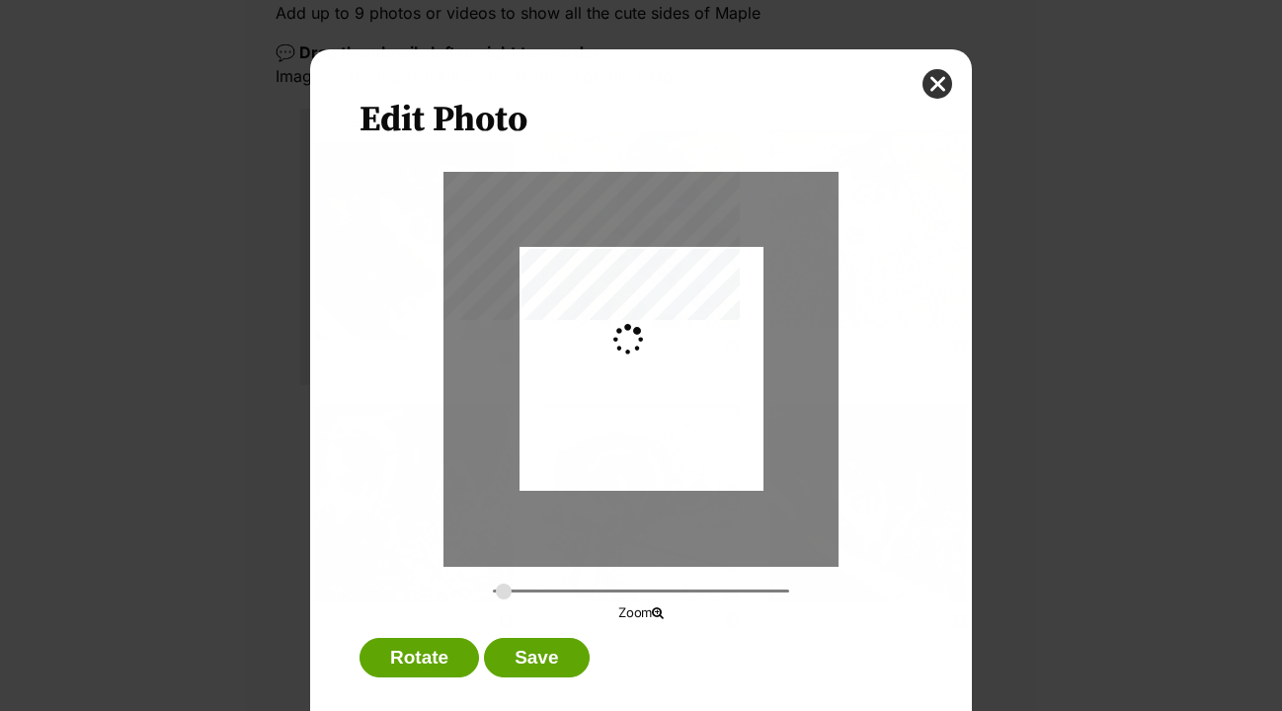
scroll to position [0, 0]
type input "0.2794"
drag, startPoint x: 683, startPoint y: 355, endPoint x: 690, endPoint y: 342, distance: 15.1
click at [690, 342] on div "Dialog Window - Close (Press escape to close)" at bounding box center [642, 369] width 248 height 244
click at [560, 652] on button "Save" at bounding box center [536, 658] width 105 height 40
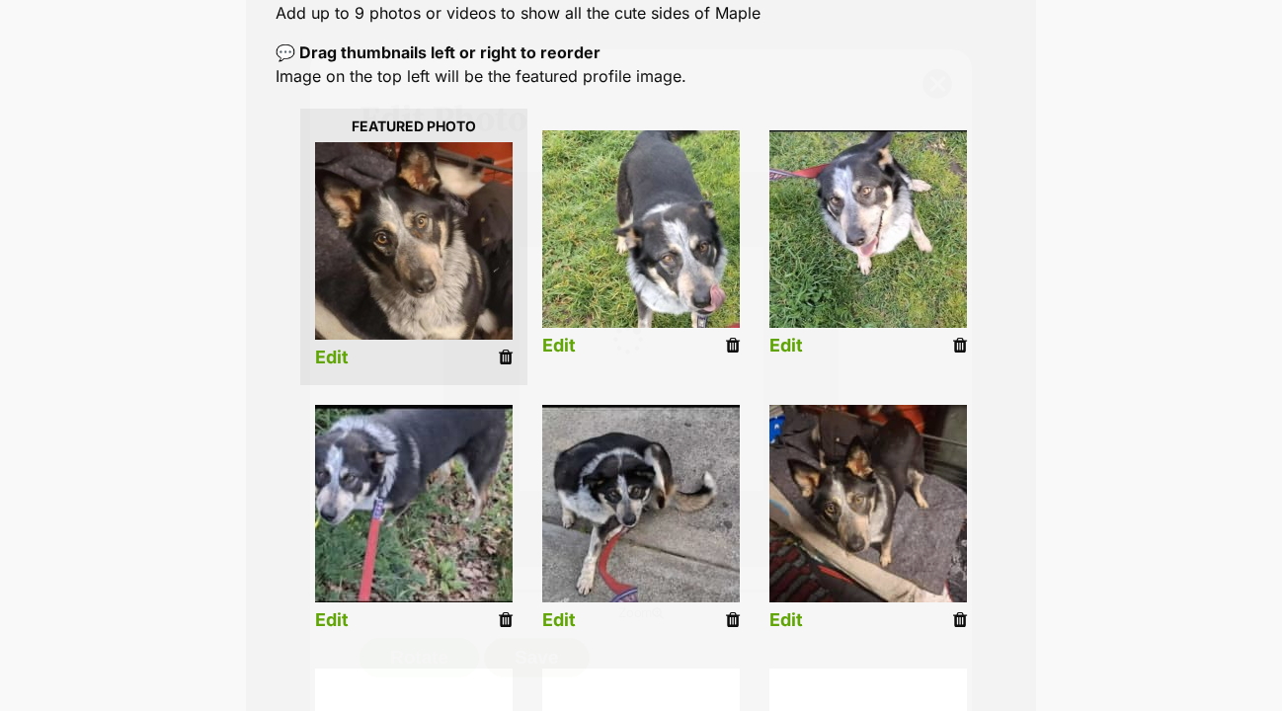
scroll to position [445, 0]
click at [334, 610] on link "Edit" at bounding box center [332, 620] width 34 height 21
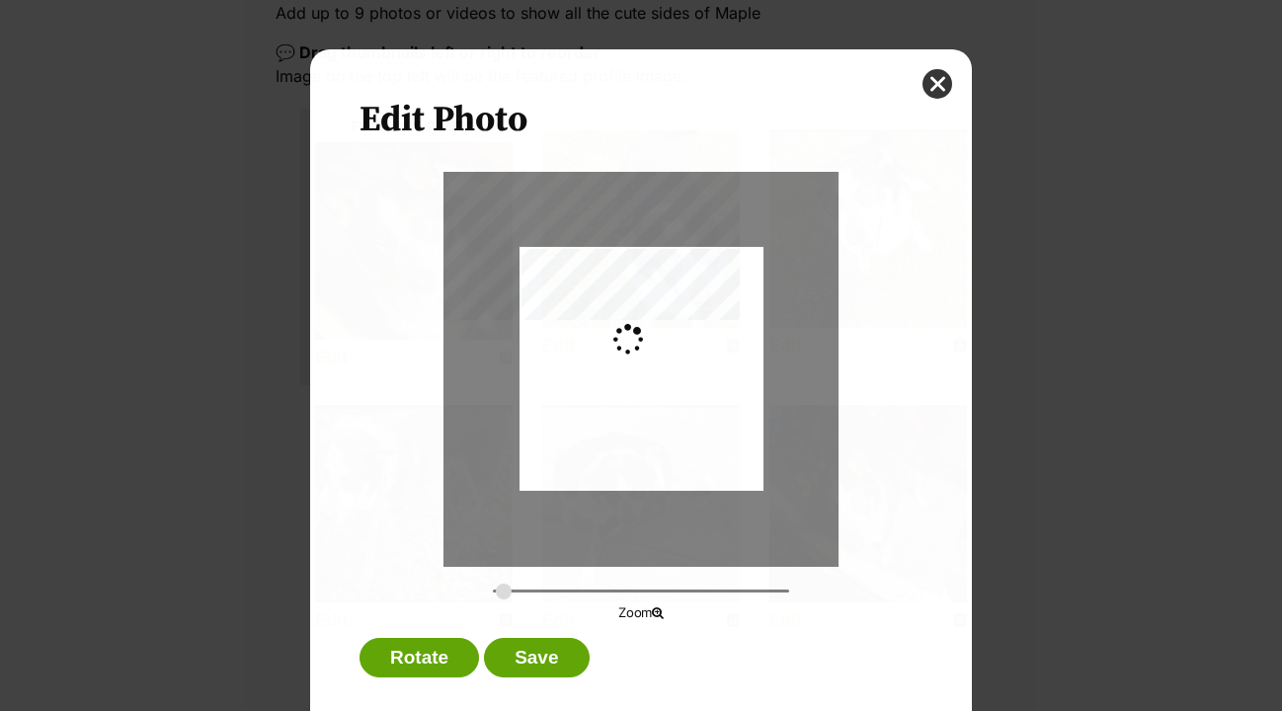
scroll to position [0, 0]
type input "0.5289"
drag, startPoint x: 588, startPoint y: 438, endPoint x: 606, endPoint y: 463, distance: 31.8
click at [606, 464] on div "Dialog Window - Close (Press escape to close)" at bounding box center [661, 369] width 470 height 244
click at [542, 664] on button "Save" at bounding box center [536, 658] width 105 height 40
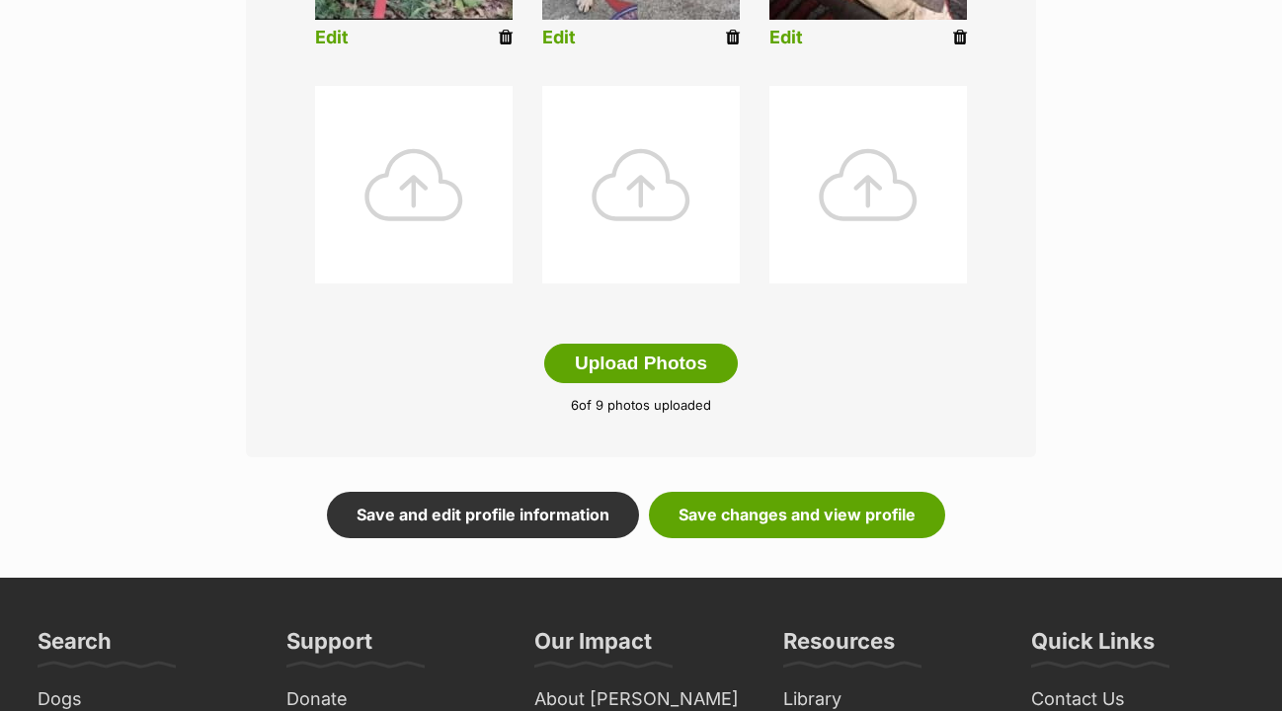
scroll to position [1082, 0]
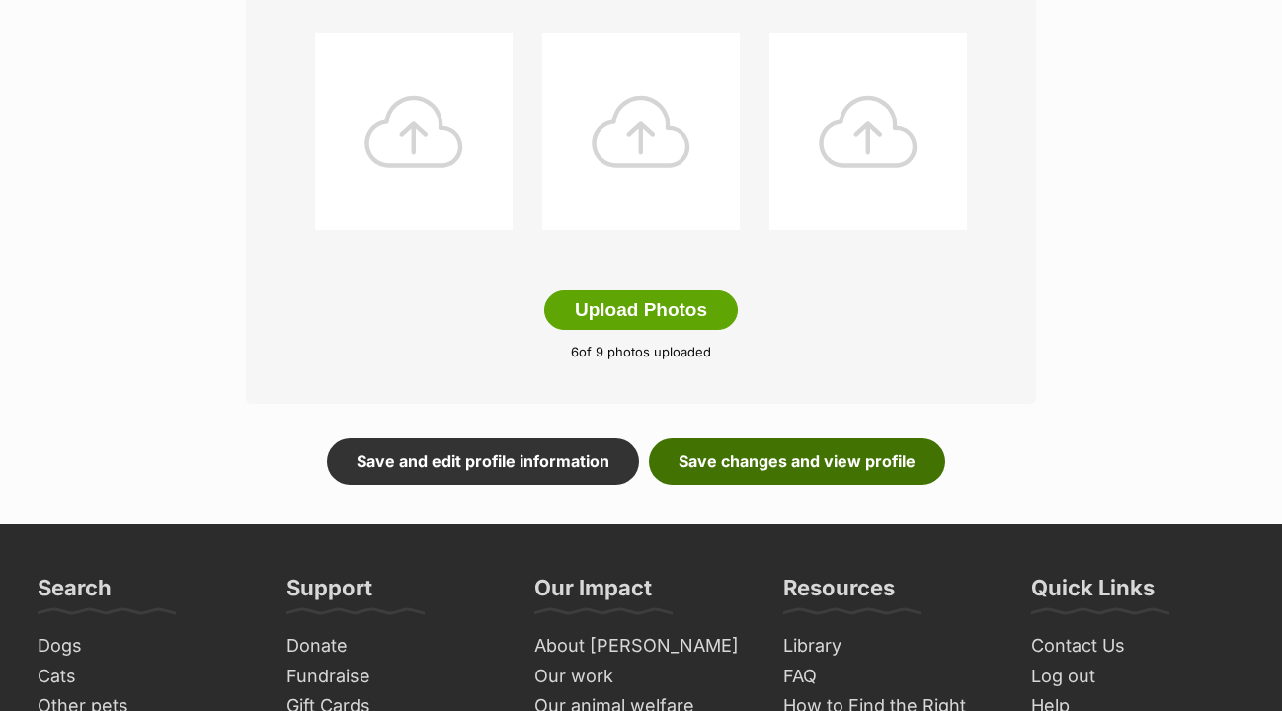
click at [789, 439] on link "Save changes and view profile" at bounding box center [797, 461] width 296 height 45
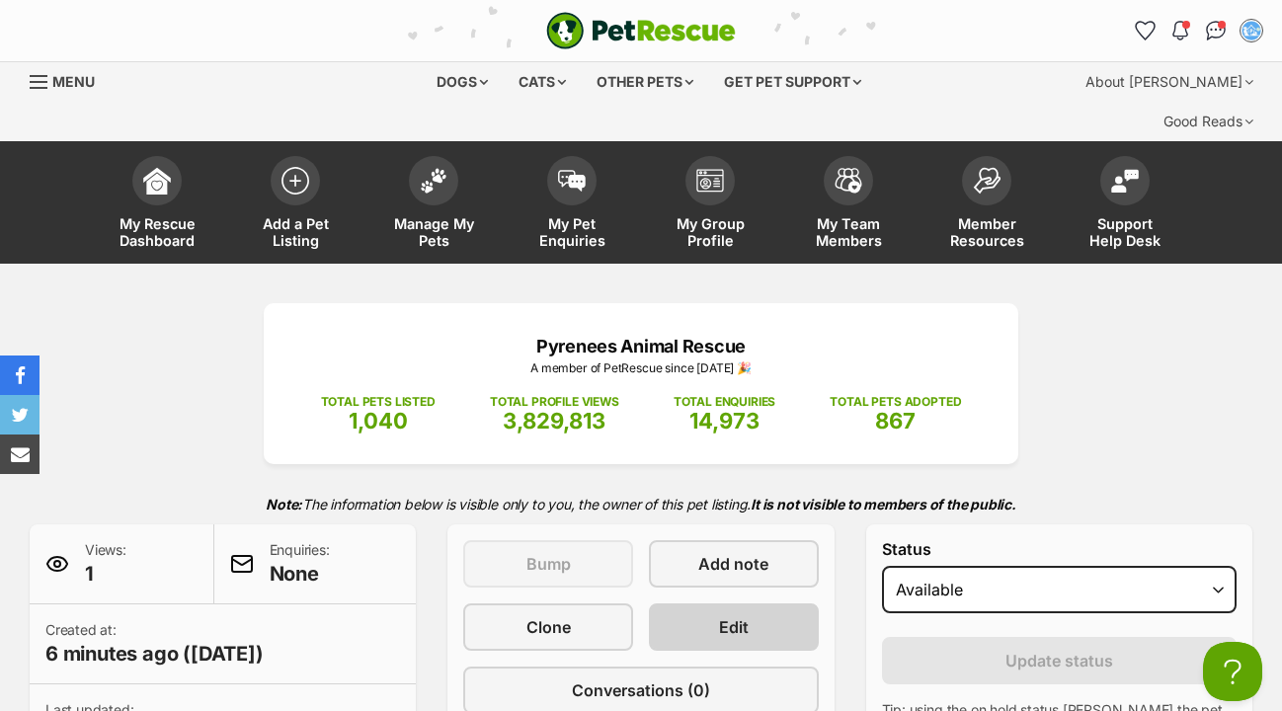
click at [705, 604] on link "Edit" at bounding box center [734, 627] width 170 height 47
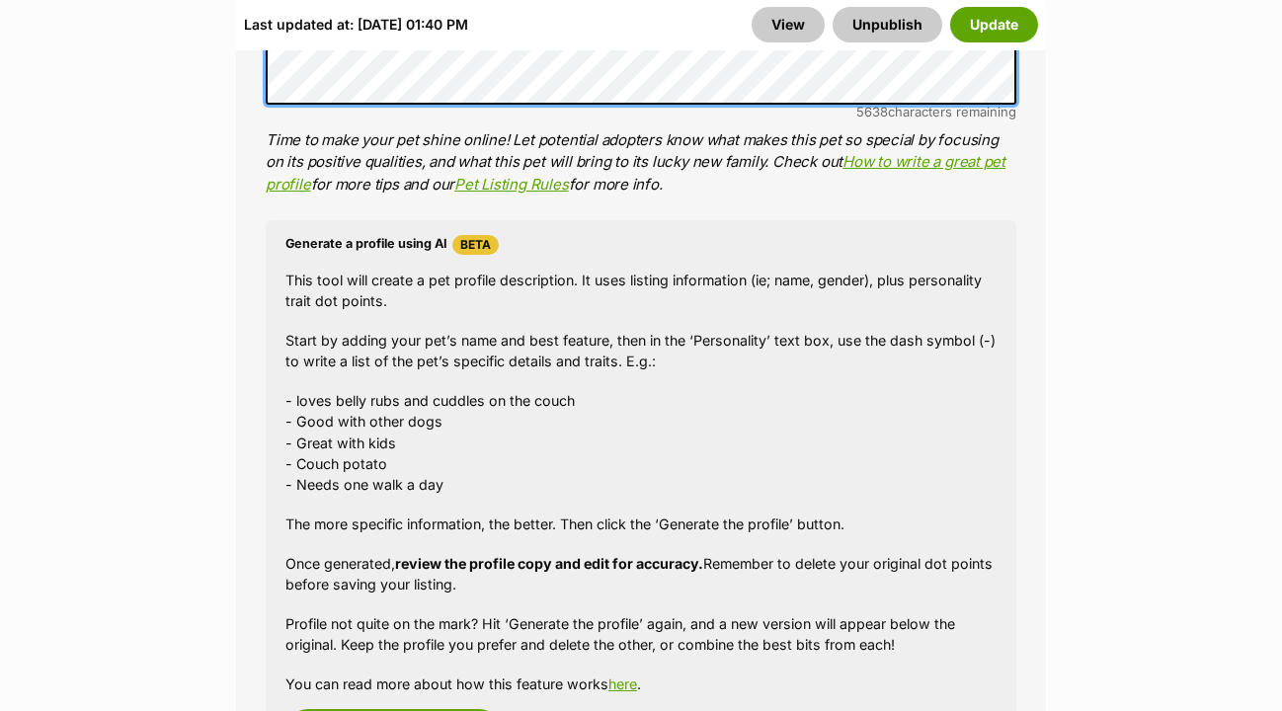
scroll to position [2588, 0]
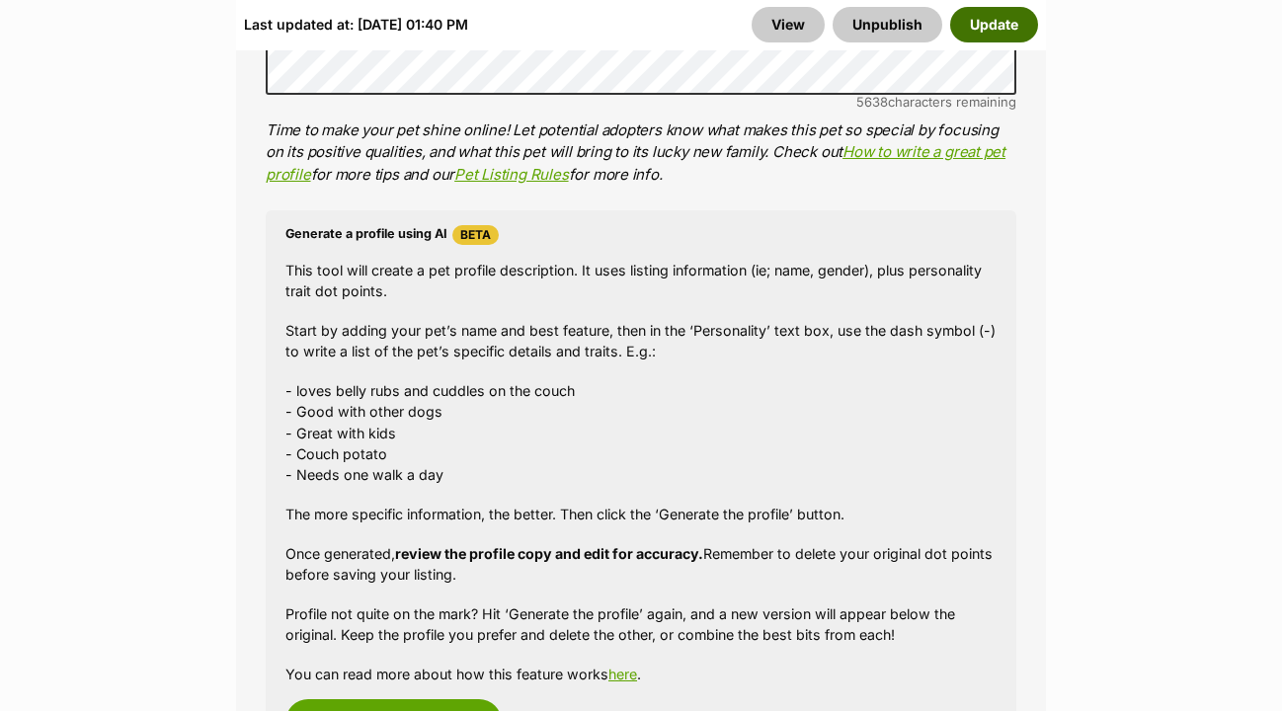
click at [1007, 29] on button "Update" at bounding box center [994, 25] width 88 height 36
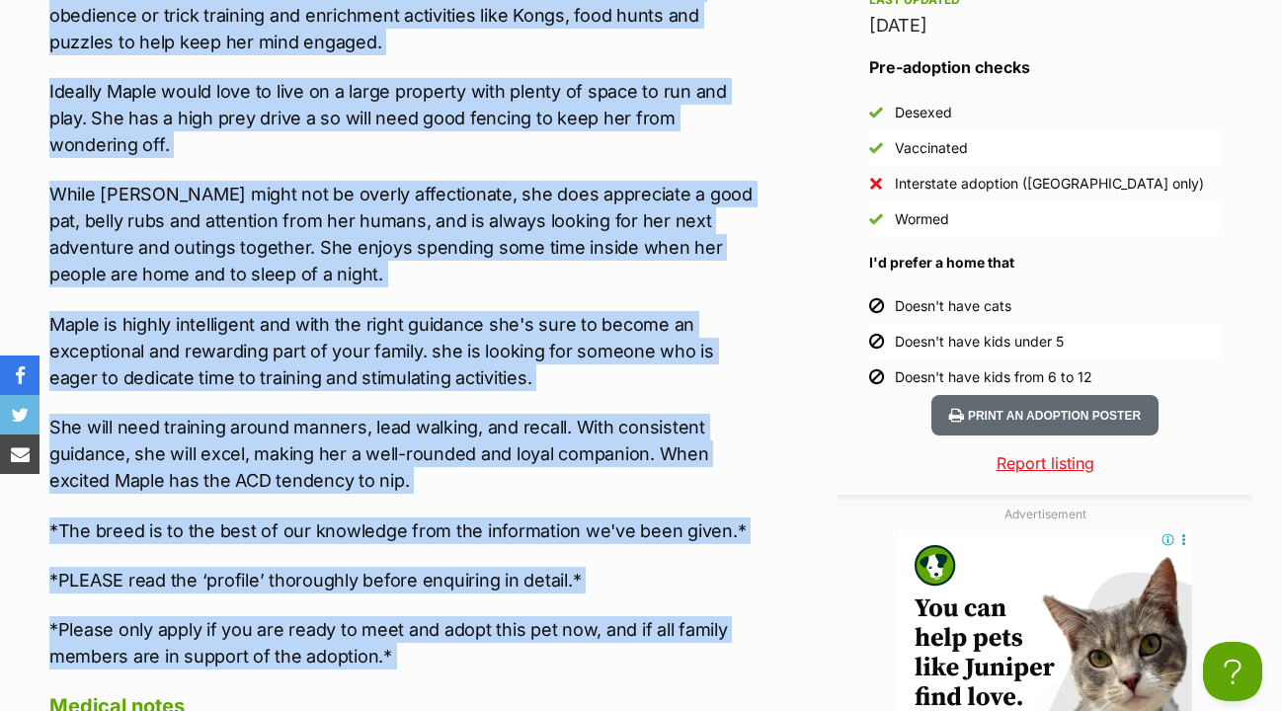
scroll to position [2440, 0]
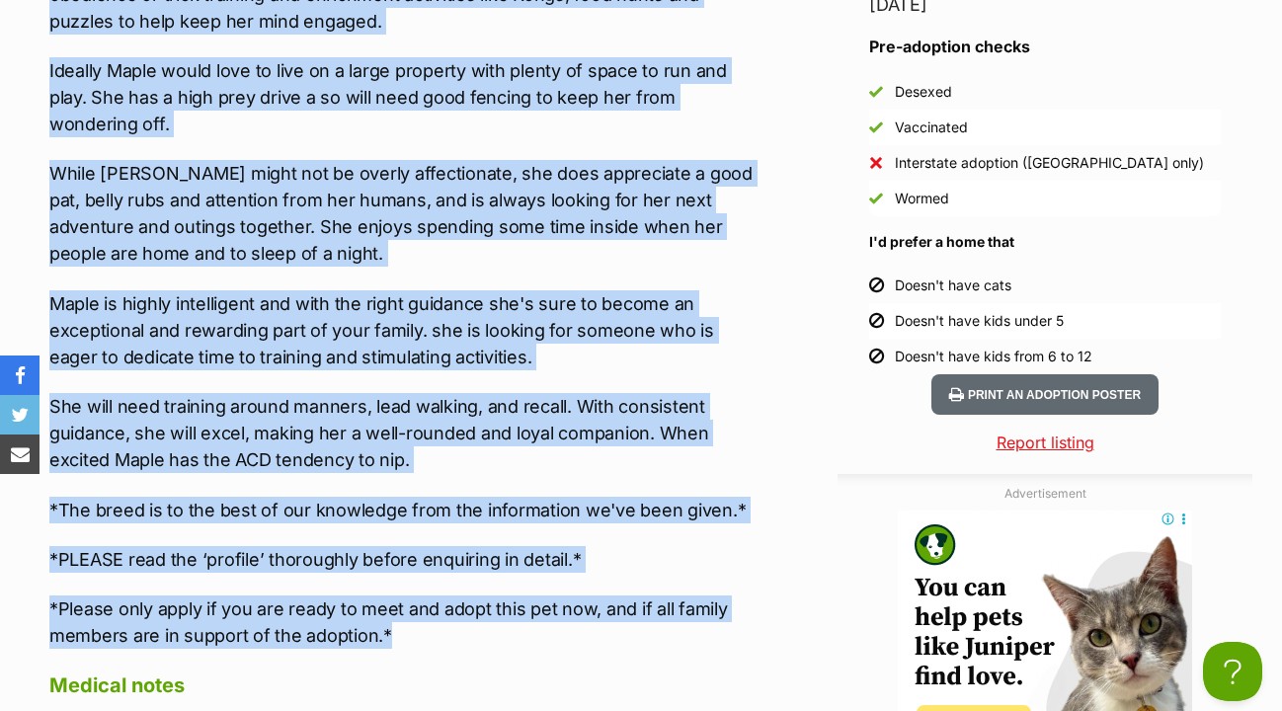
drag, startPoint x: 53, startPoint y: 308, endPoint x: 396, endPoint y: 603, distance: 451.8
click at [396, 603] on div "Maple requires the following in her new home: - An energetic lifestyle with bot…" at bounding box center [406, 53] width 714 height 1191
copy div "Maple requires the following in her new home: - An energetic lifestyle with bot…"
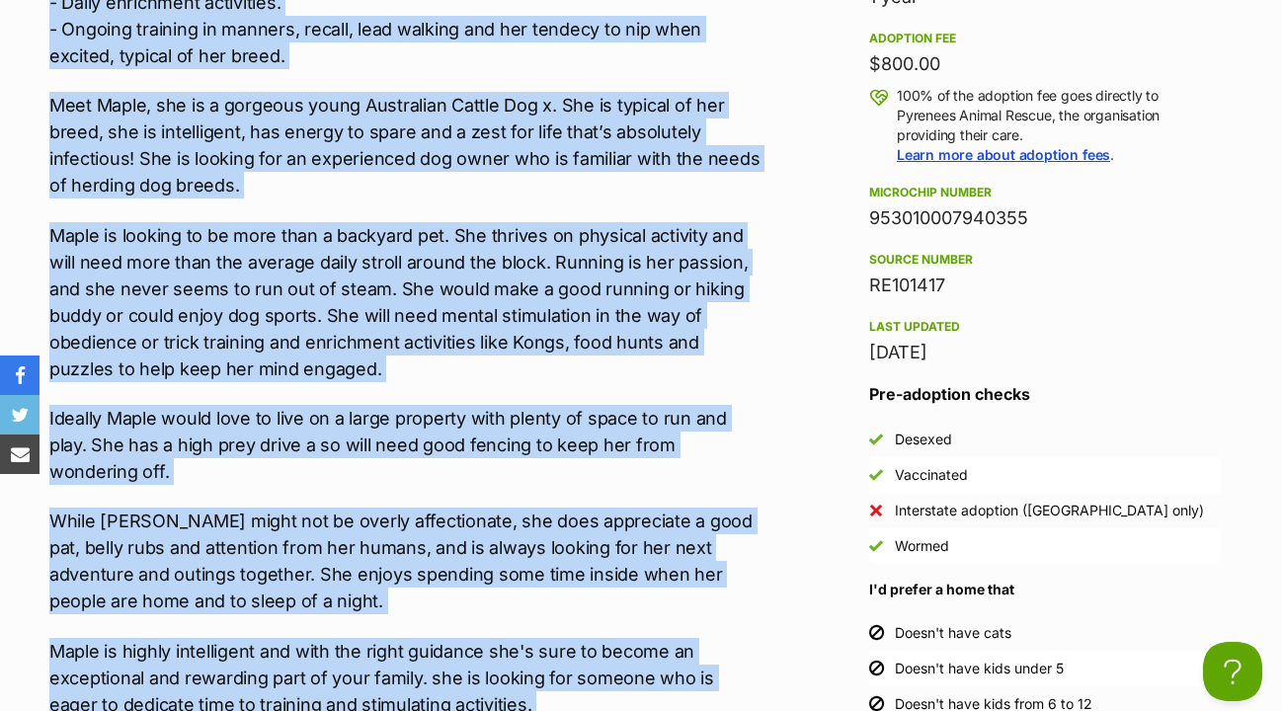
scroll to position [2078, 0]
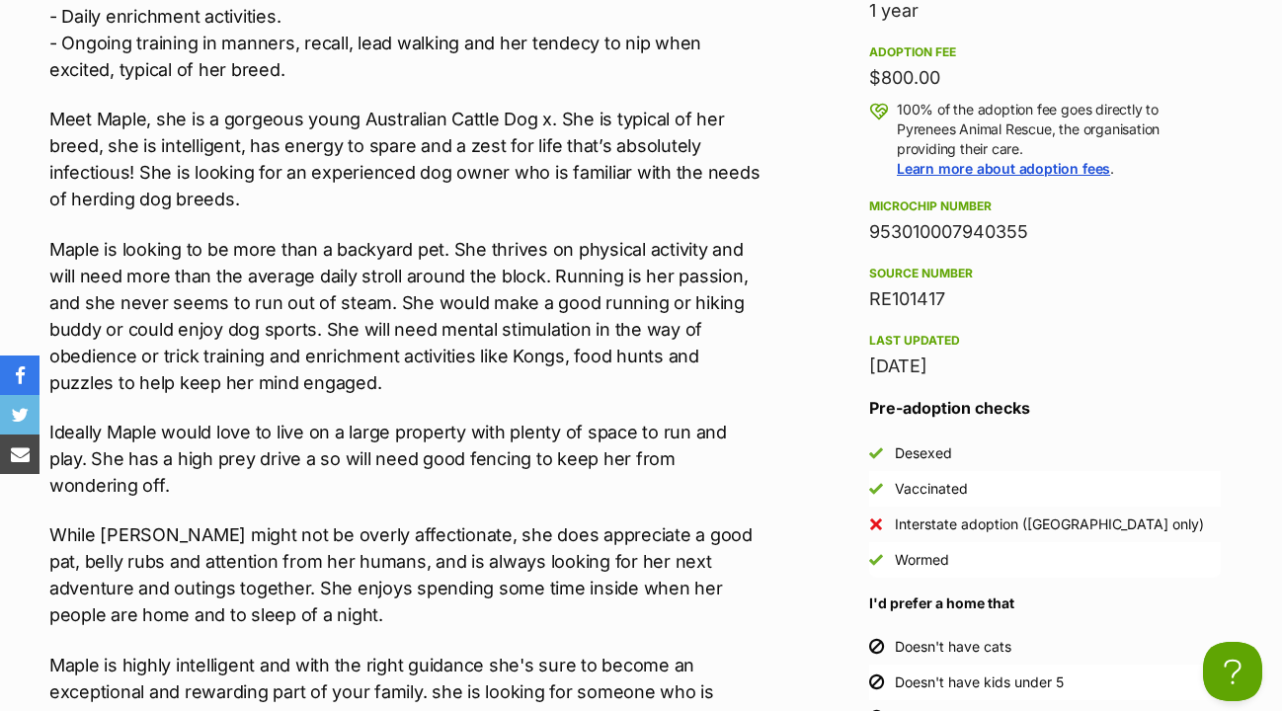
click at [873, 218] on div "953010007940355" at bounding box center [1045, 232] width 352 height 28
drag, startPoint x: 873, startPoint y: 189, endPoint x: 1082, endPoint y: 195, distance: 208.5
click at [1082, 218] on div "953010007940355" at bounding box center [1045, 232] width 352 height 28
copy div "953010007940355"
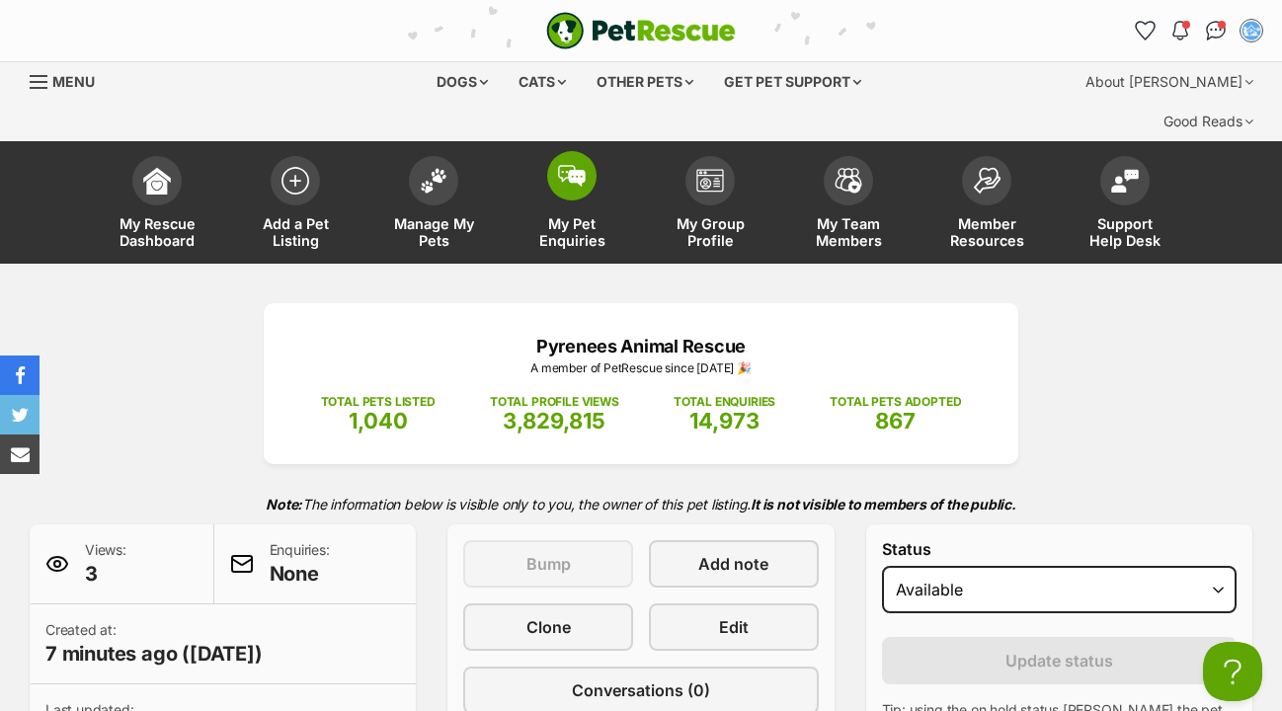
scroll to position [0, 0]
click at [567, 165] on img at bounding box center [572, 176] width 28 height 22
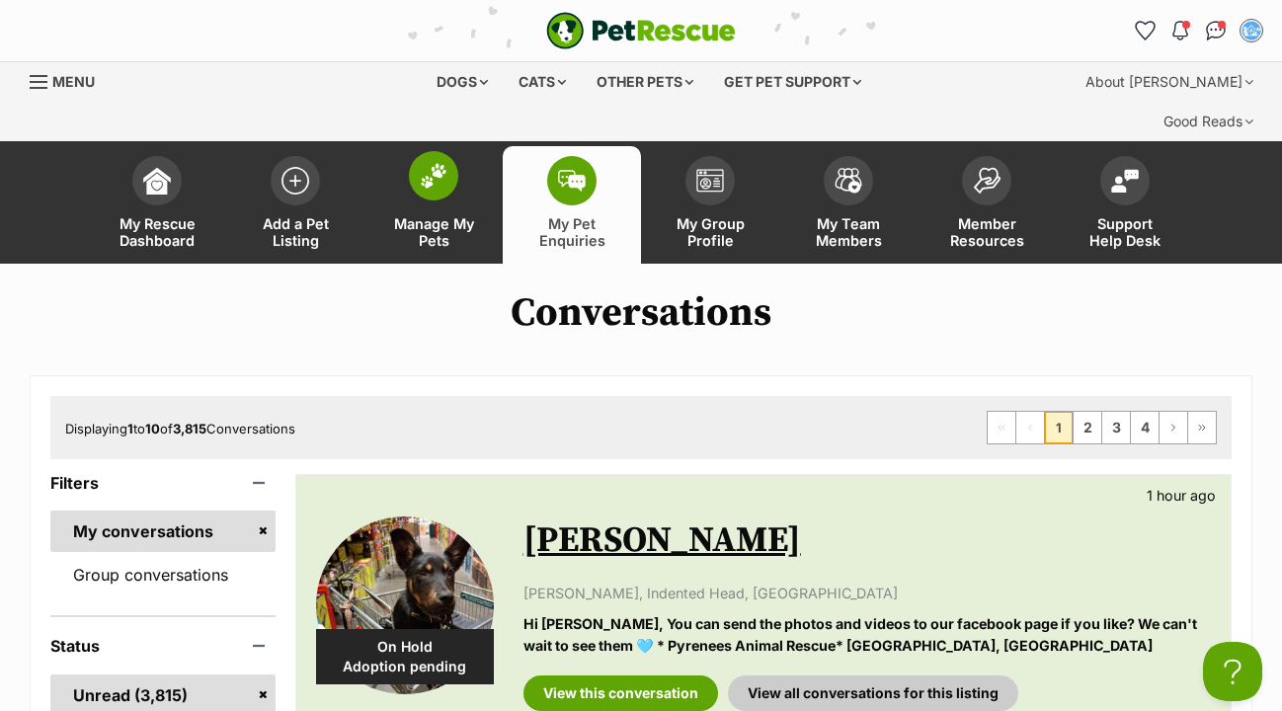
click at [425, 163] on img at bounding box center [434, 176] width 28 height 26
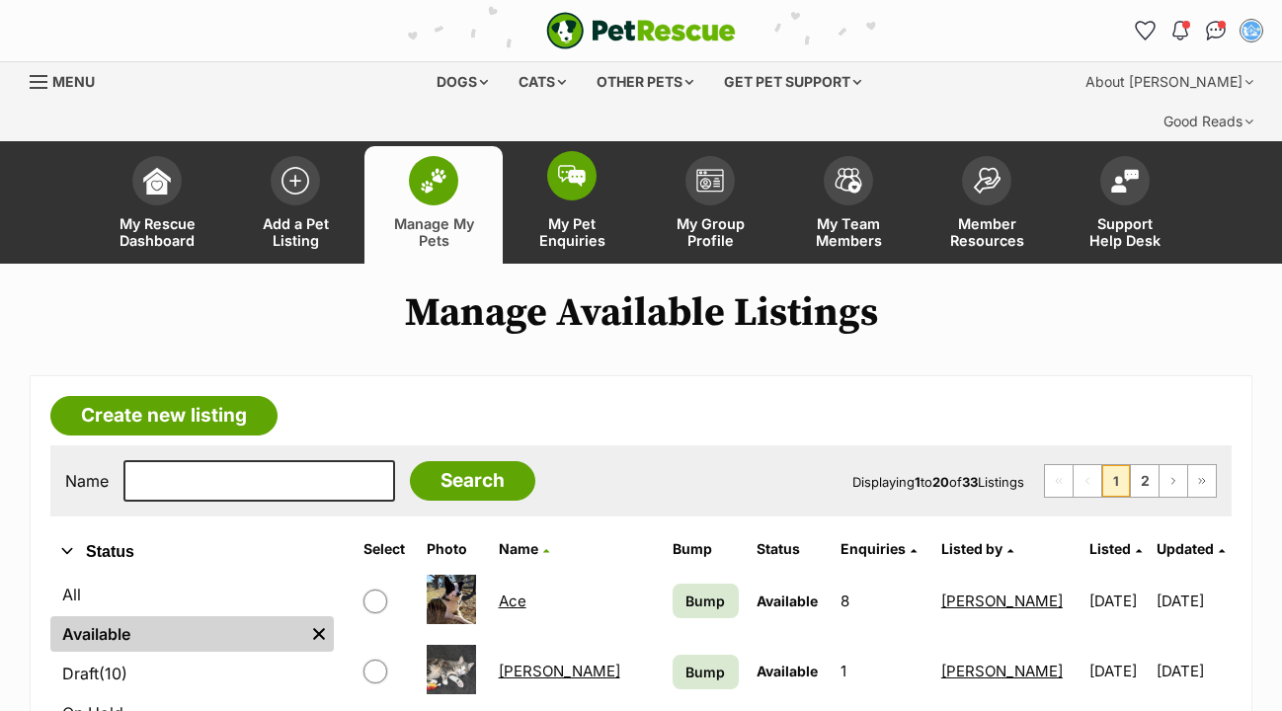
click at [592, 151] on span at bounding box center [571, 175] width 49 height 49
